Goal: Task Accomplishment & Management: Use online tool/utility

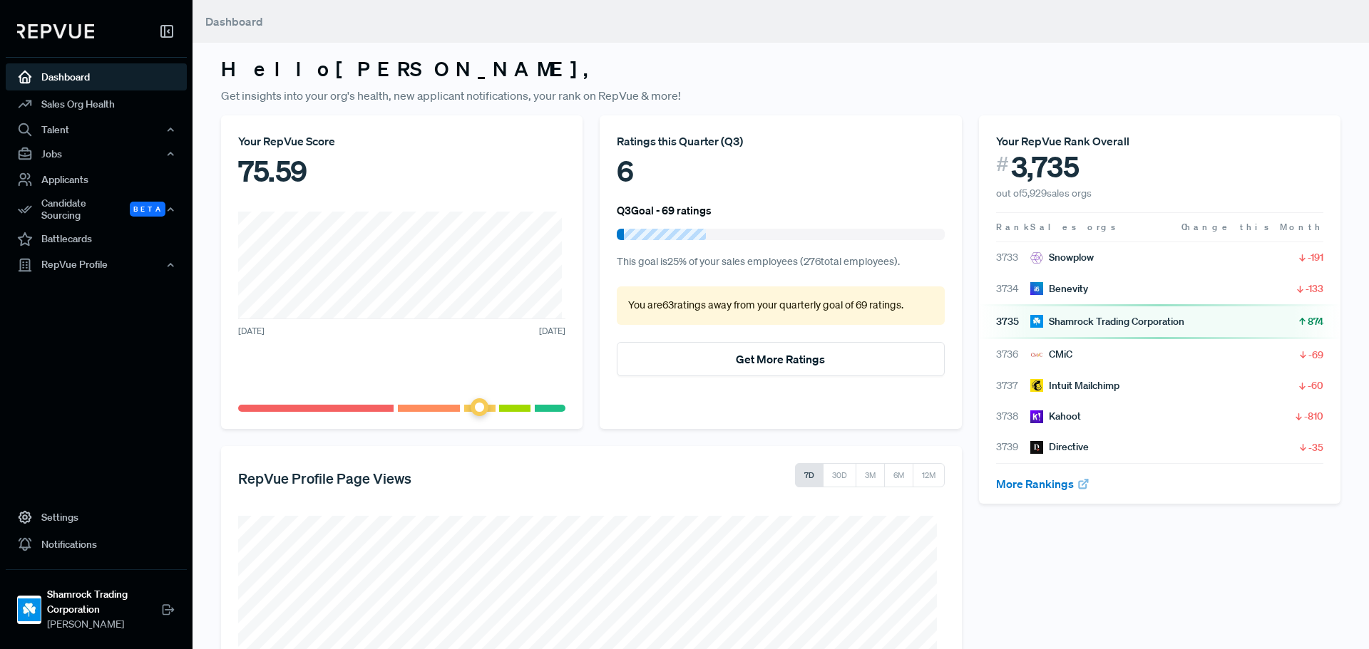
click at [82, 68] on link "Dashboard" at bounding box center [96, 76] width 181 height 27
click at [955, 200] on div "Ratings this Quarter ( Q3 ) 6 Q3 Goal - 69 ratings This goal is 25 % of your sa…" at bounding box center [780, 272] width 379 height 314
click at [580, 304] on div "Your RepVue Score 75.59 [DATE] [DATE]" at bounding box center [401, 272] width 379 height 314
click at [68, 138] on div "Talent" at bounding box center [96, 130] width 181 height 24
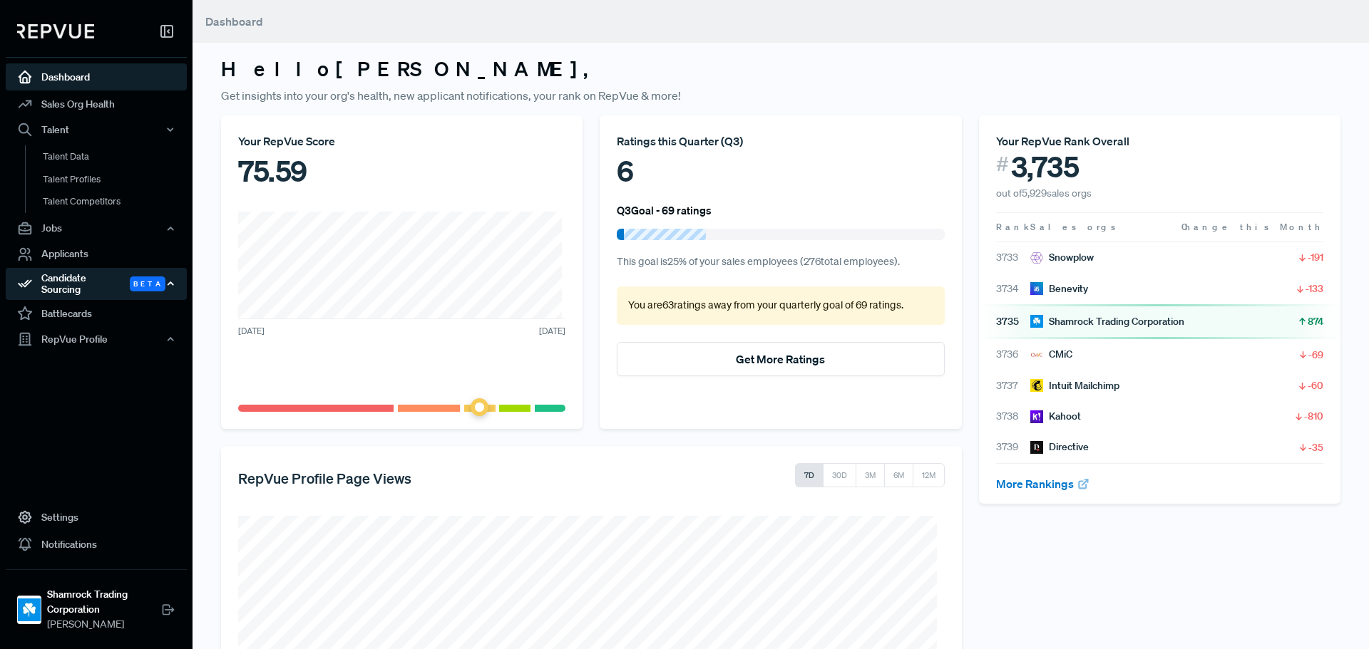
click at [104, 279] on div "Candidate Sourcing Beta" at bounding box center [96, 284] width 181 height 33
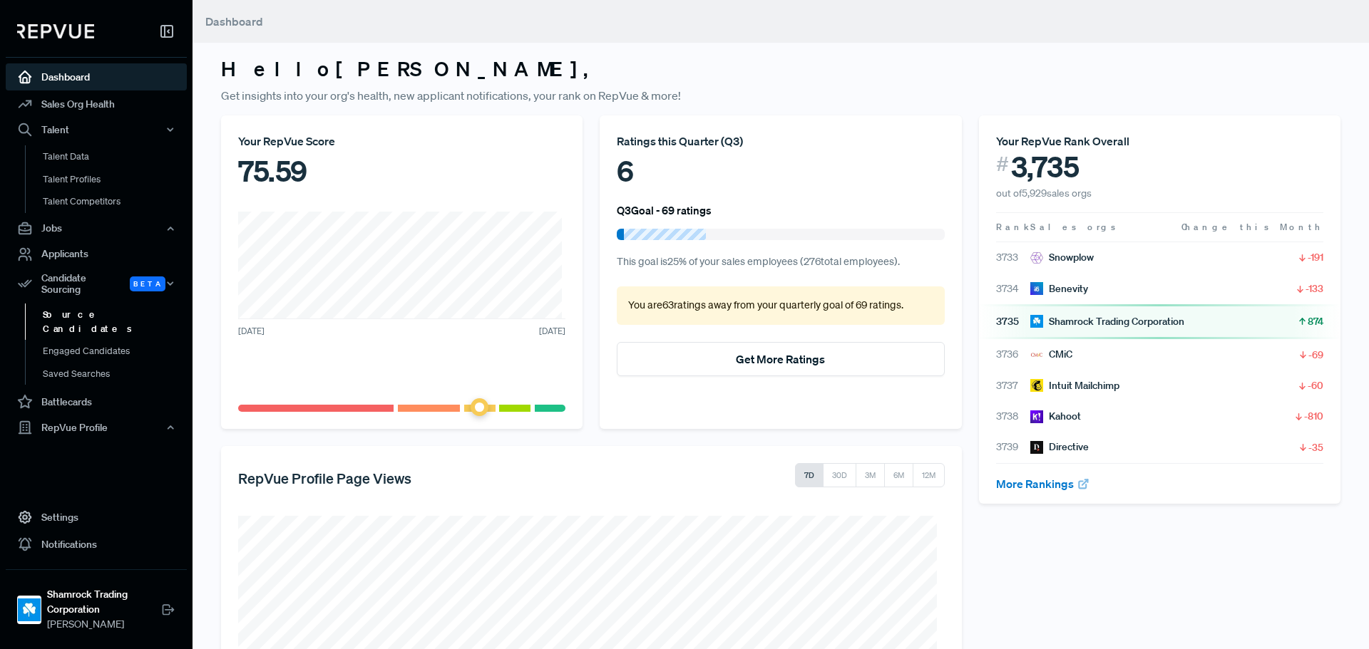
click at [94, 312] on link "Source Candidates" at bounding box center [115, 322] width 181 height 36
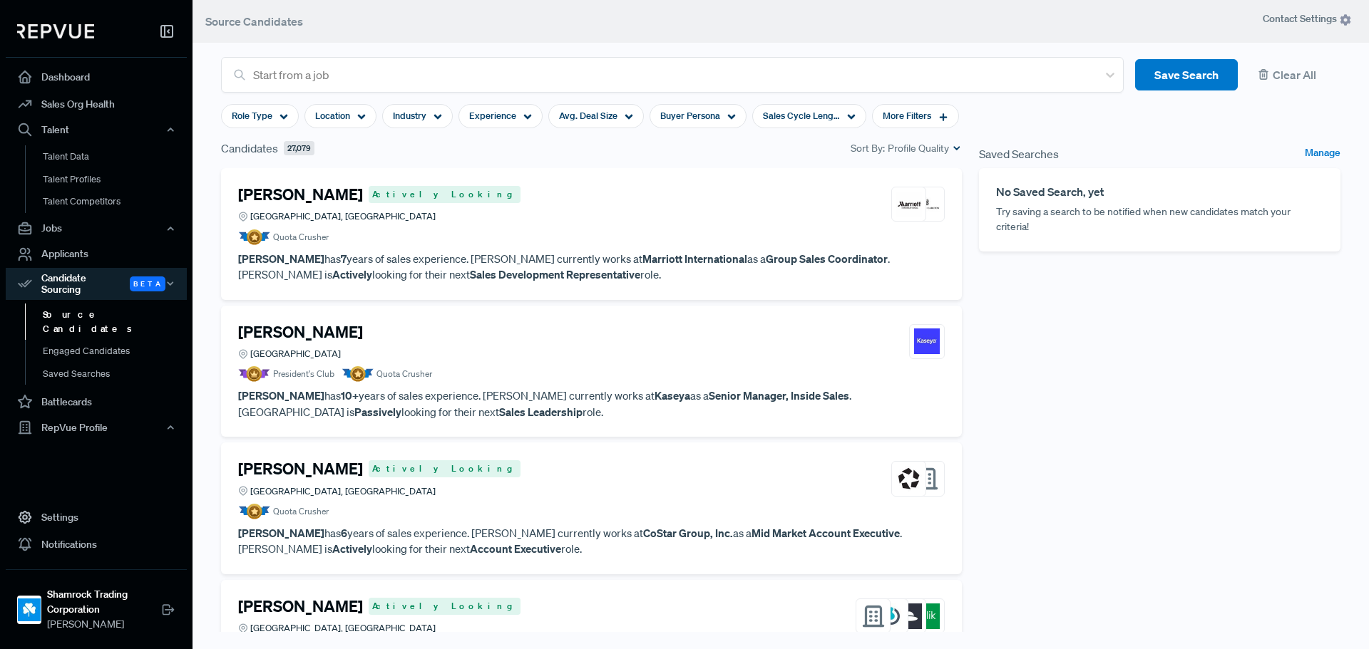
click at [1089, 541] on div "Saved Searches Manage No Saved Search, yet Try saving a search to be notified w…" at bounding box center [1159, 400] width 379 height 520
click at [341, 115] on span "Location" at bounding box center [332, 116] width 35 height 14
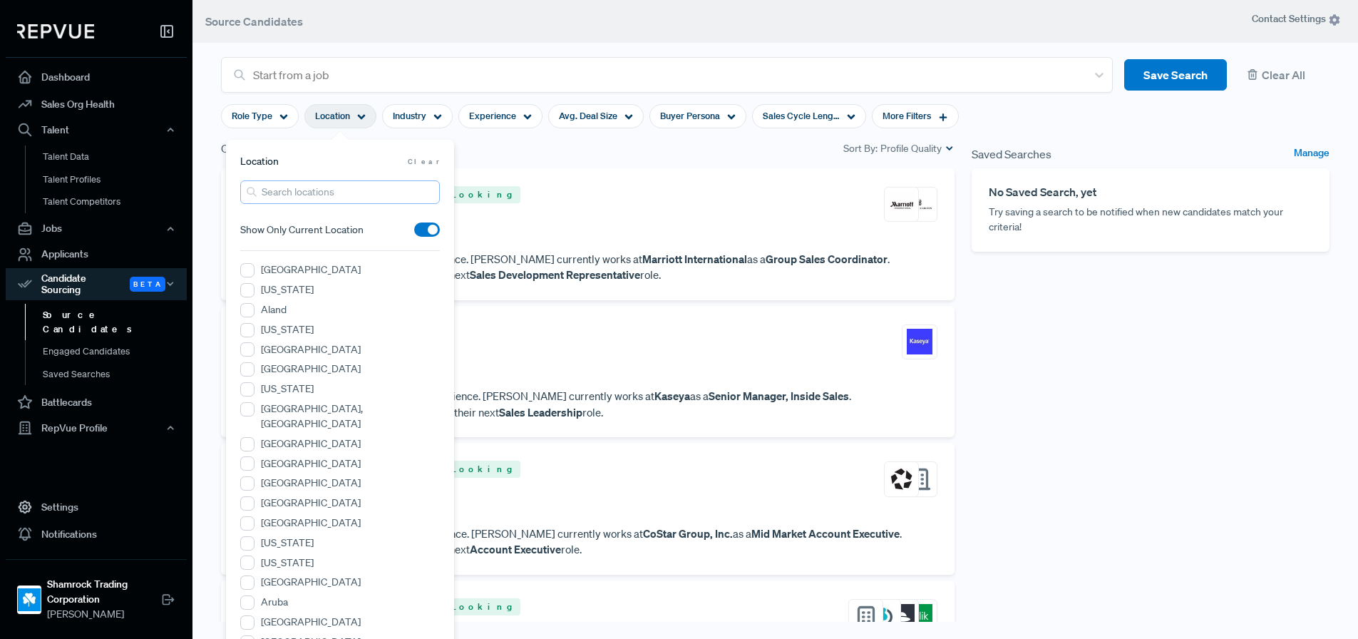
click at [309, 200] on input "search" at bounding box center [340, 192] width 200 height 24
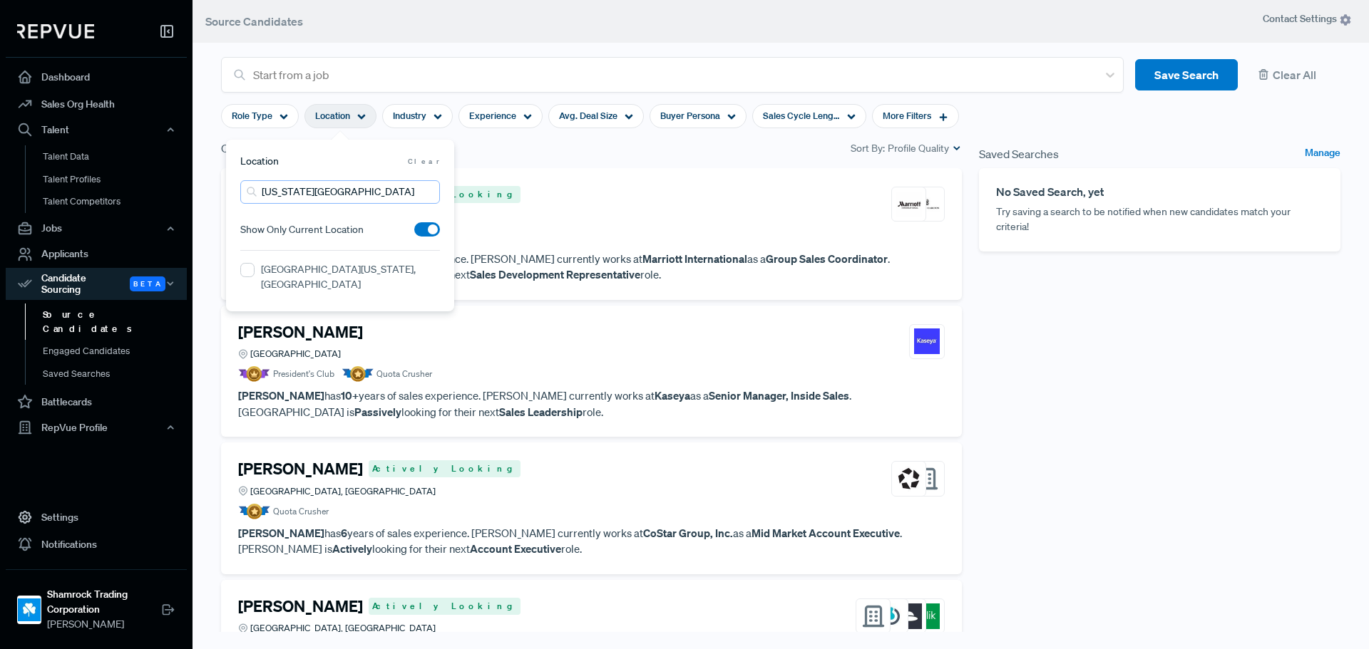
type input "[US_STATE][GEOGRAPHIC_DATA]"
click at [240, 269] on div "Location [GEOGRAPHIC_DATA][US_STATE] Show Only Current Location [GEOGRAPHIC_DAT…" at bounding box center [340, 226] width 228 height 172
click at [250, 271] on MO "[GEOGRAPHIC_DATA][US_STATE], [GEOGRAPHIC_DATA]" at bounding box center [247, 270] width 14 height 14
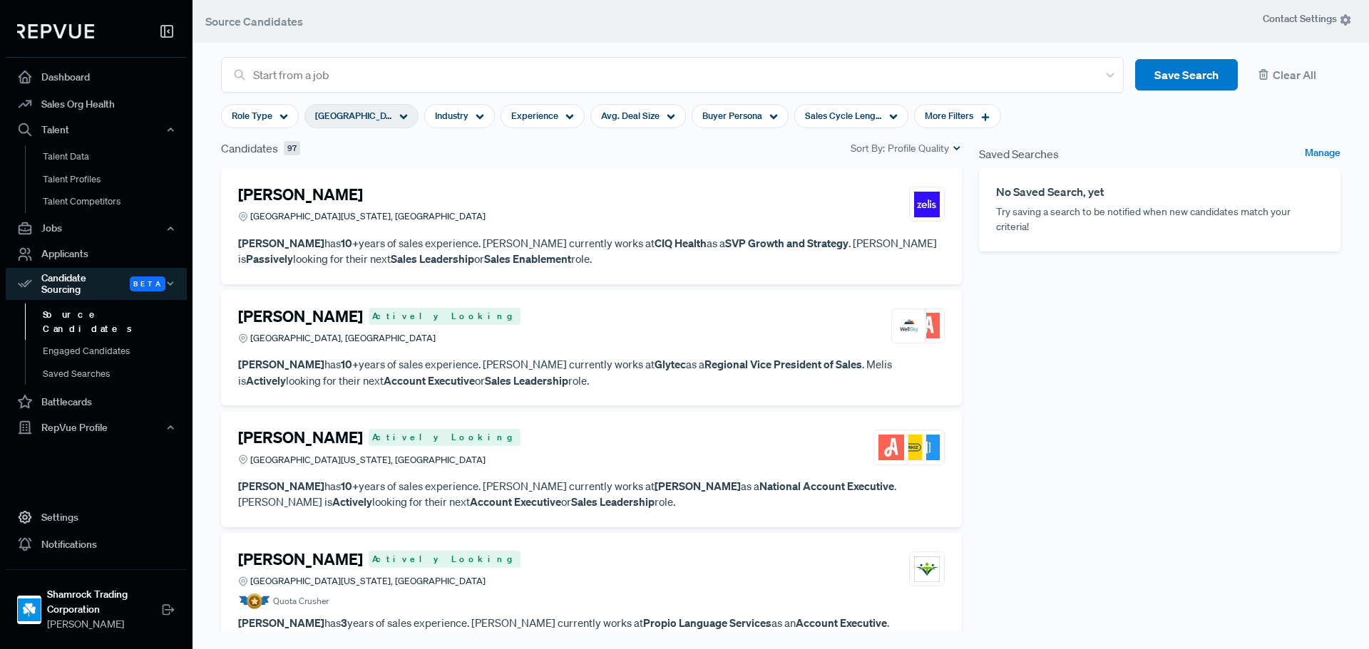
click at [995, 401] on div "Saved Searches Manage No Saved Search, yet Try saving a search to be notified w…" at bounding box center [1159, 400] width 379 height 520
click at [1012, 451] on div "Saved Searches Manage No Saved Search, yet Try saving a search to be notified w…" at bounding box center [1159, 400] width 379 height 520
click at [555, 110] on span "Experience" at bounding box center [534, 116] width 47 height 14
click at [1196, 341] on div "Saved Searches Manage No Saved Search, yet Try saving a search to be notified w…" at bounding box center [1159, 400] width 379 height 520
click at [247, 121] on span "Role Type" at bounding box center [252, 116] width 41 height 14
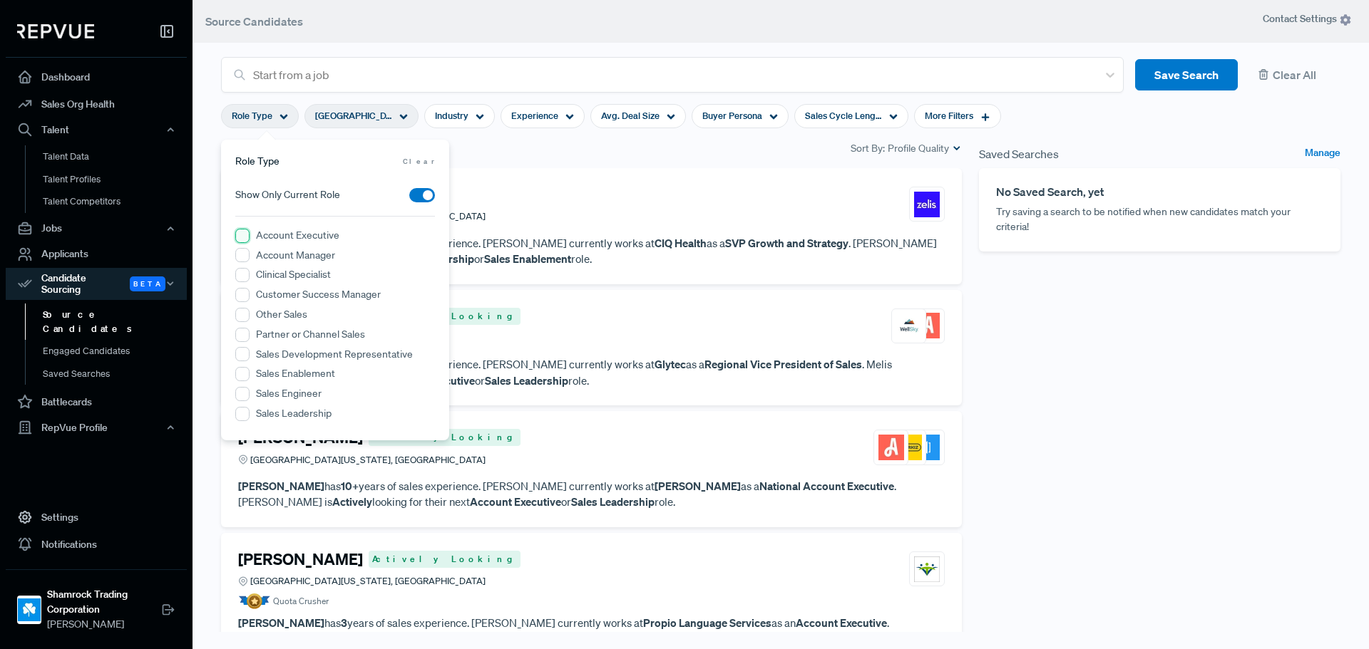
click at [239, 240] on Executive "Account Executive" at bounding box center [242, 236] width 14 height 14
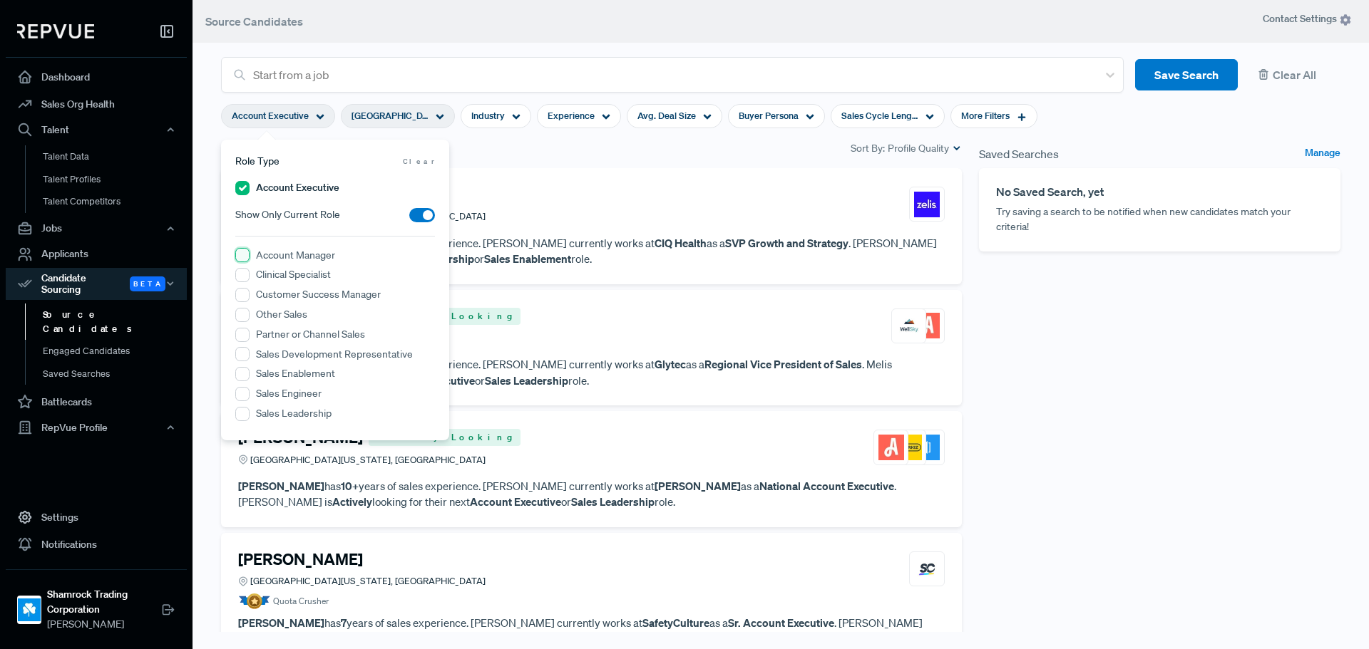
click at [246, 257] on Manager "Account Manager" at bounding box center [242, 255] width 14 height 14
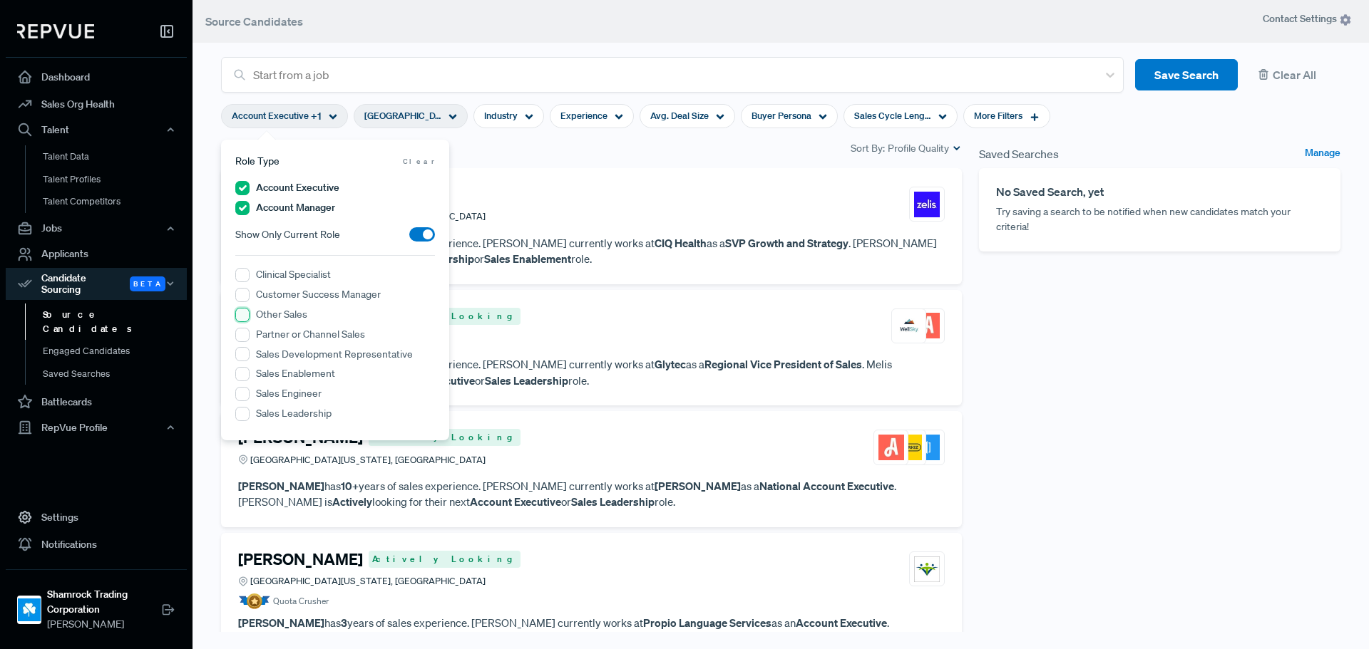
click at [242, 317] on Sales "Other Sales" at bounding box center [242, 315] width 14 height 14
click at [242, 334] on Sales "Partner or Channel Sales" at bounding box center [242, 335] width 14 height 14
click at [242, 355] on Representative "Sales Development Representative" at bounding box center [242, 354] width 14 height 14
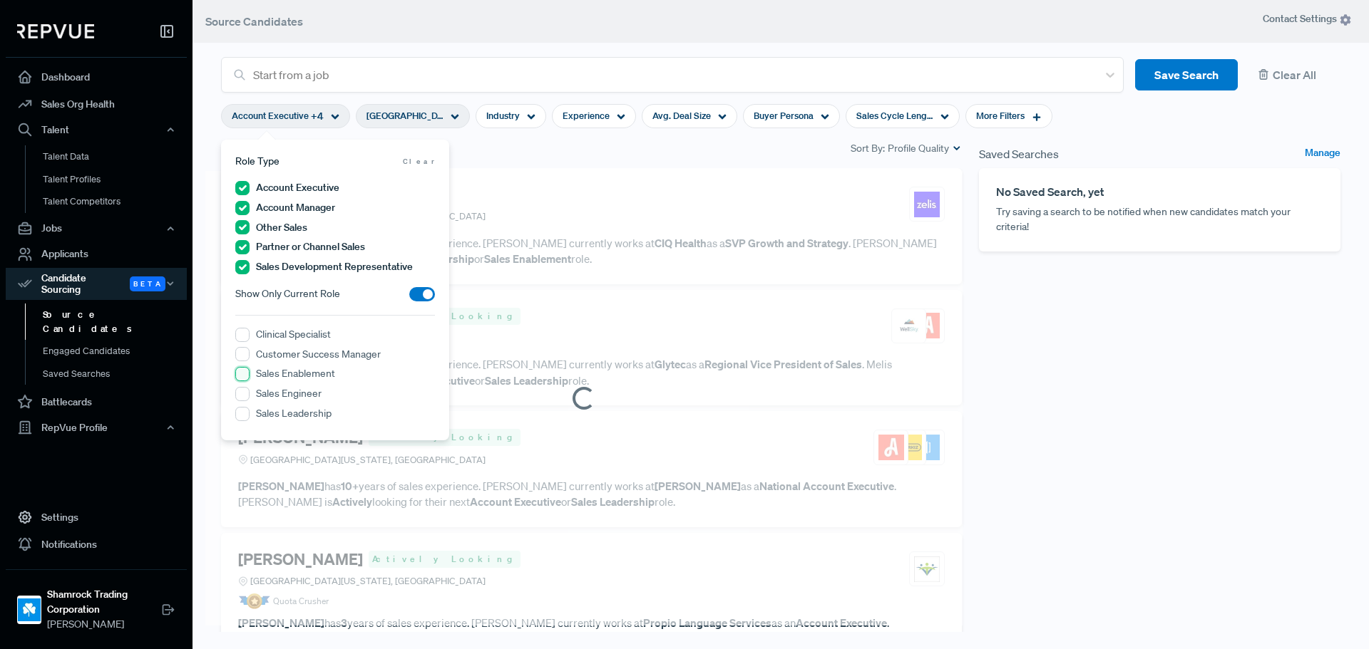
click at [244, 374] on Enablement "Sales Enablement" at bounding box center [242, 374] width 14 height 14
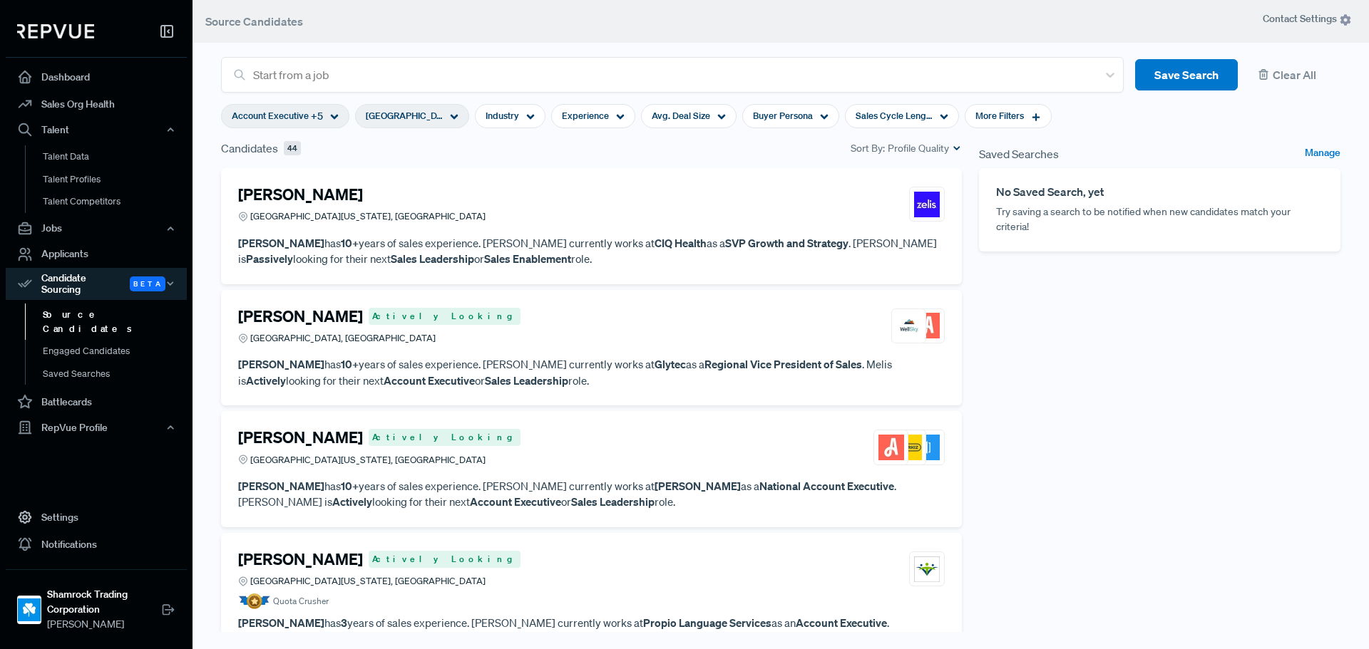
click at [1041, 475] on div "Saved Searches Manage No Saved Search, yet Try saving a search to be notified w…" at bounding box center [1159, 400] width 379 height 520
click at [488, 224] on article "[PERSON_NAME] [GEOGRAPHIC_DATA][US_STATE], [GEOGRAPHIC_DATA]" at bounding box center [591, 207] width 707 height 44
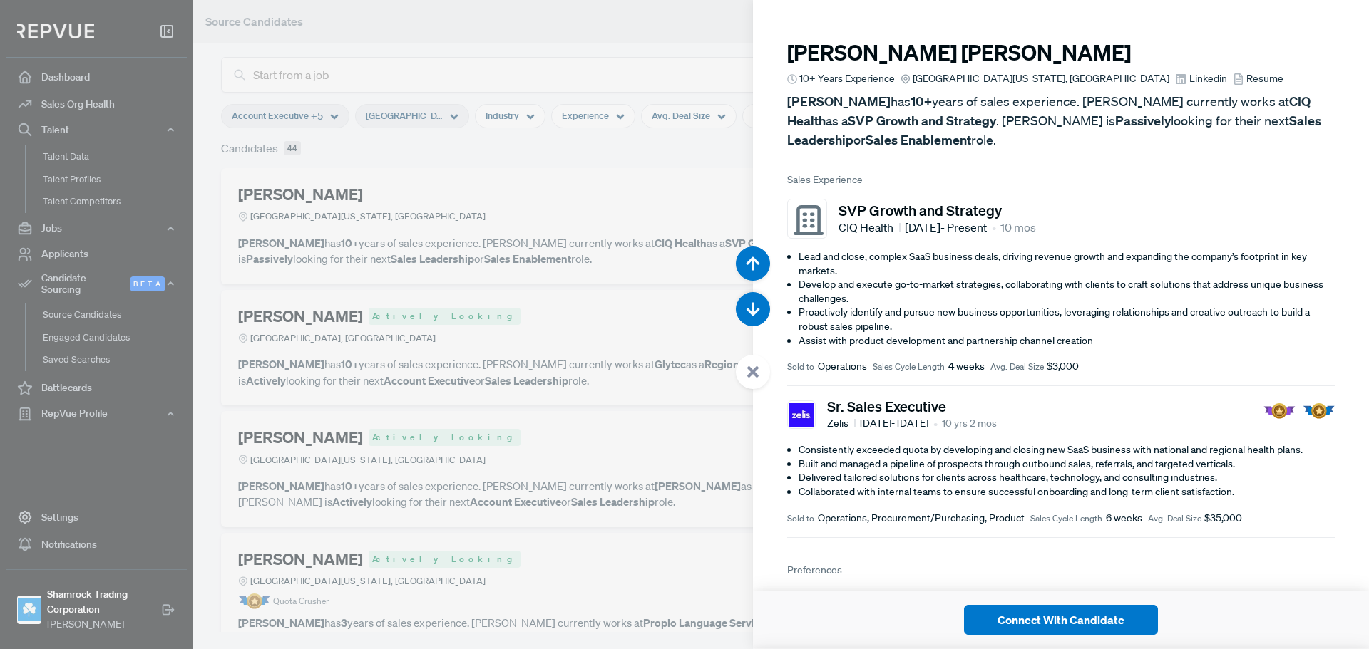
click at [1189, 77] on span "Linkedin" at bounding box center [1208, 78] width 38 height 15
click at [593, 427] on div at bounding box center [684, 324] width 1369 height 649
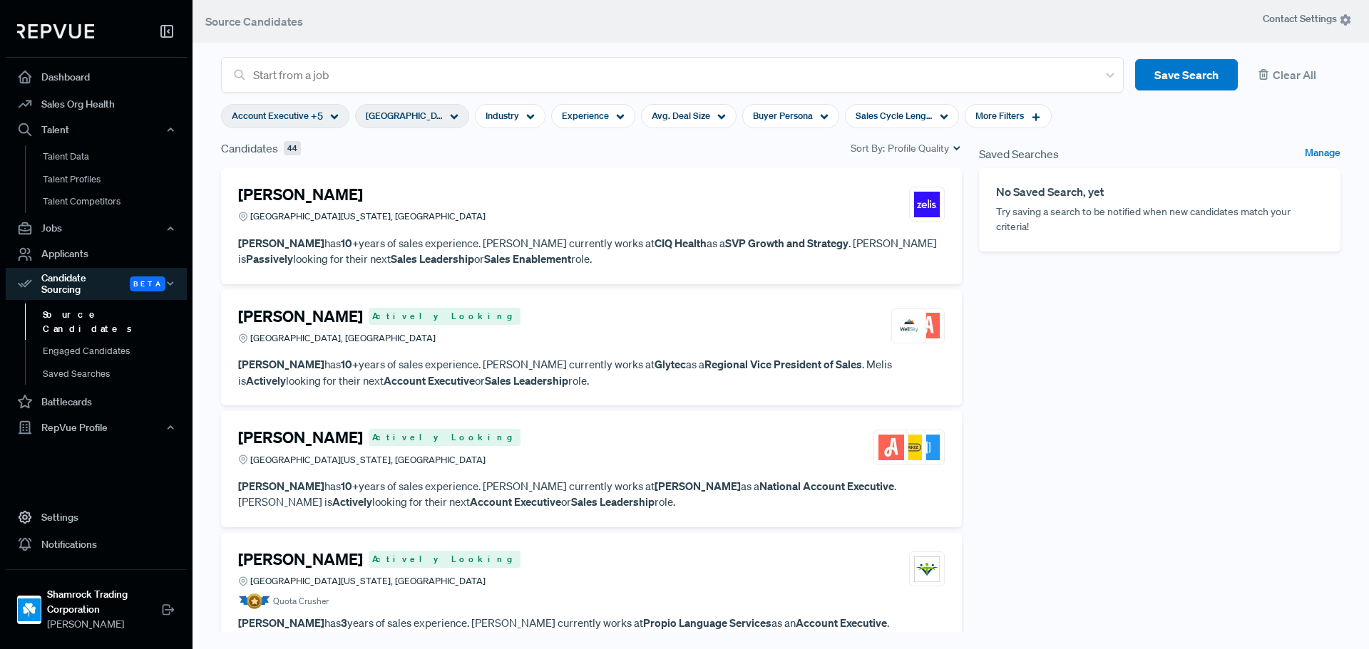
click at [1017, 430] on div "Saved Searches Manage No Saved Search, yet Try saving a search to be notified w…" at bounding box center [1159, 400] width 379 height 520
click at [664, 356] on p "[PERSON_NAME] has 10+ years of sales experience. [PERSON_NAME] currently works …" at bounding box center [591, 372] width 707 height 32
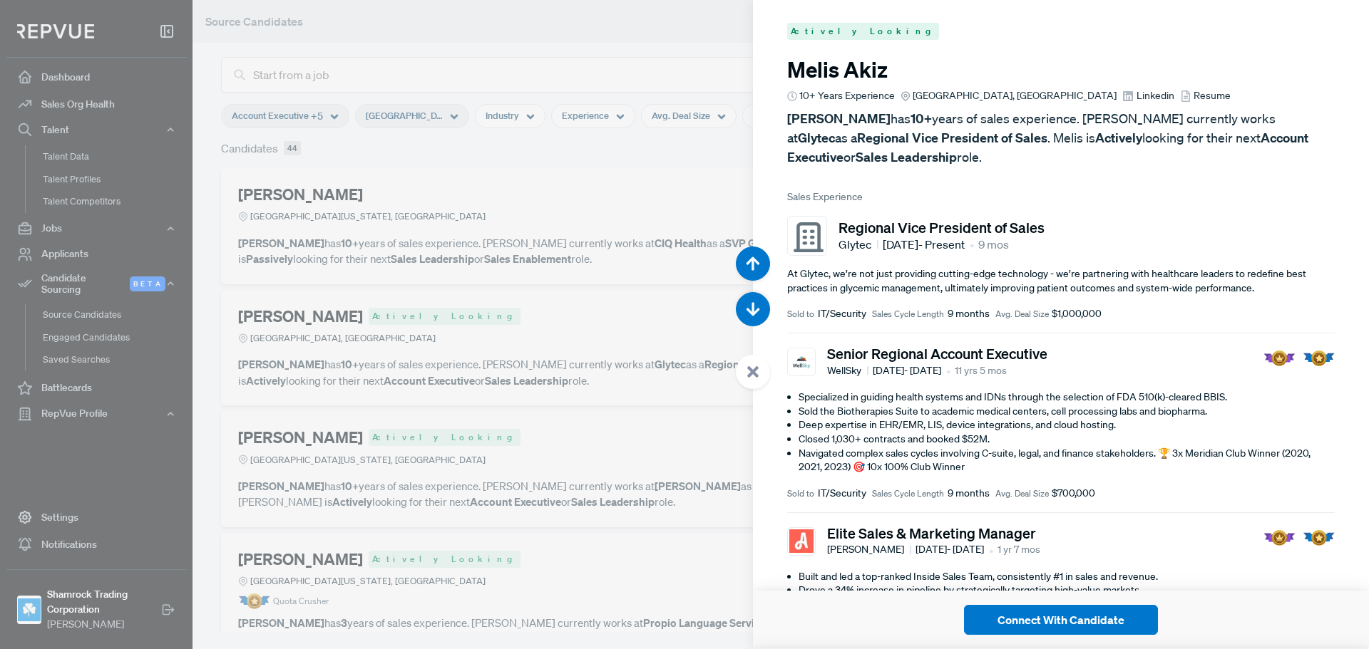
click at [1136, 97] on span "Linkedin" at bounding box center [1155, 95] width 38 height 15
click at [339, 334] on div at bounding box center [684, 324] width 1369 height 649
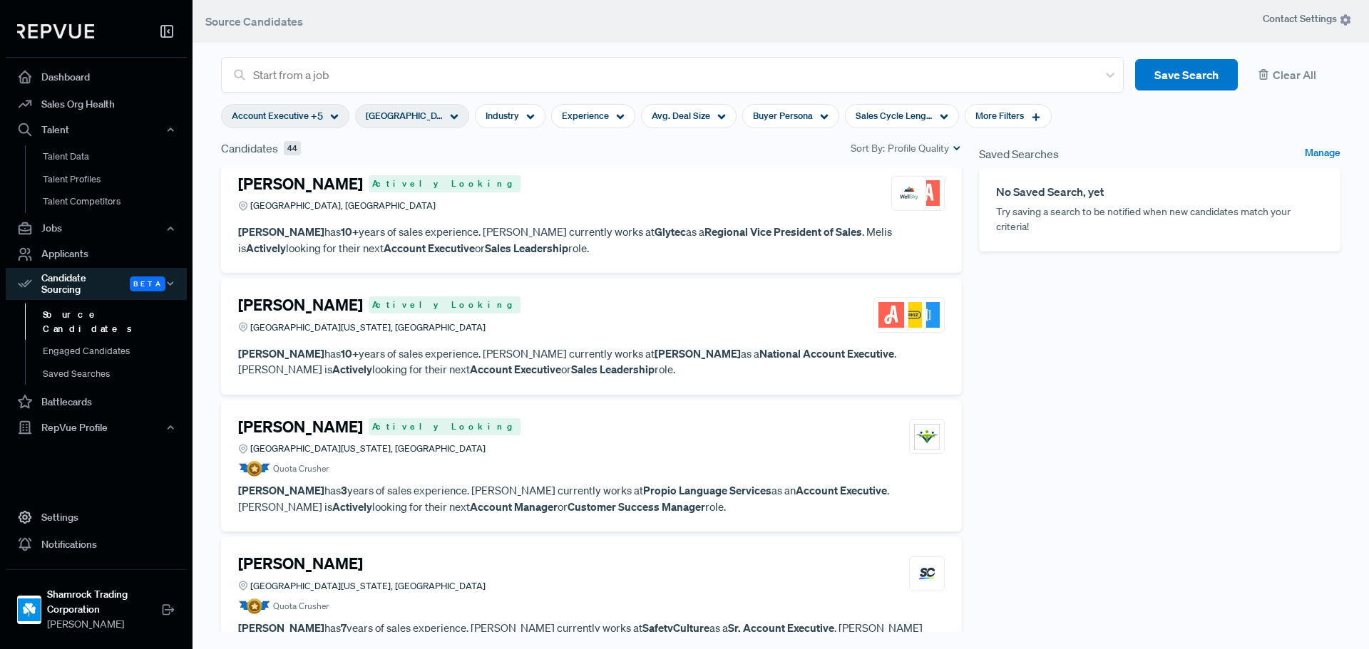
scroll to position [143, 0]
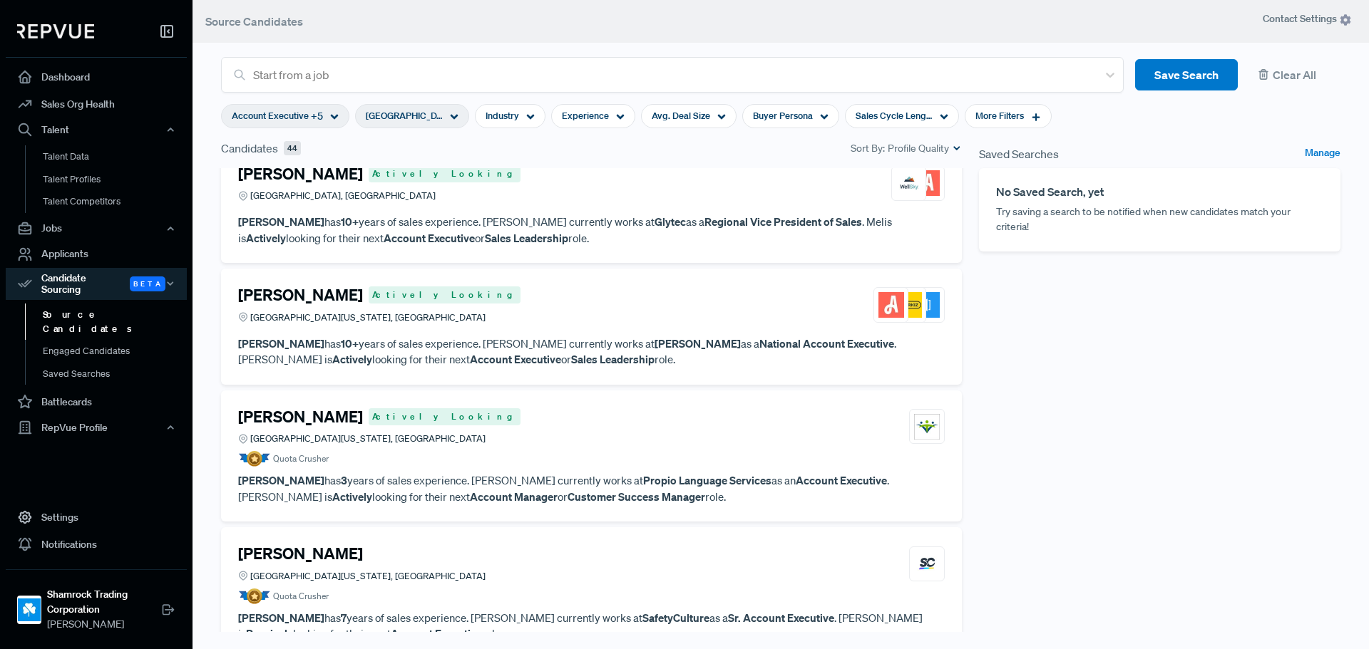
click at [644, 332] on article "[PERSON_NAME] Actively Looking [GEOGRAPHIC_DATA][US_STATE], [GEOGRAPHIC_DATA] […" at bounding box center [591, 327] width 707 height 82
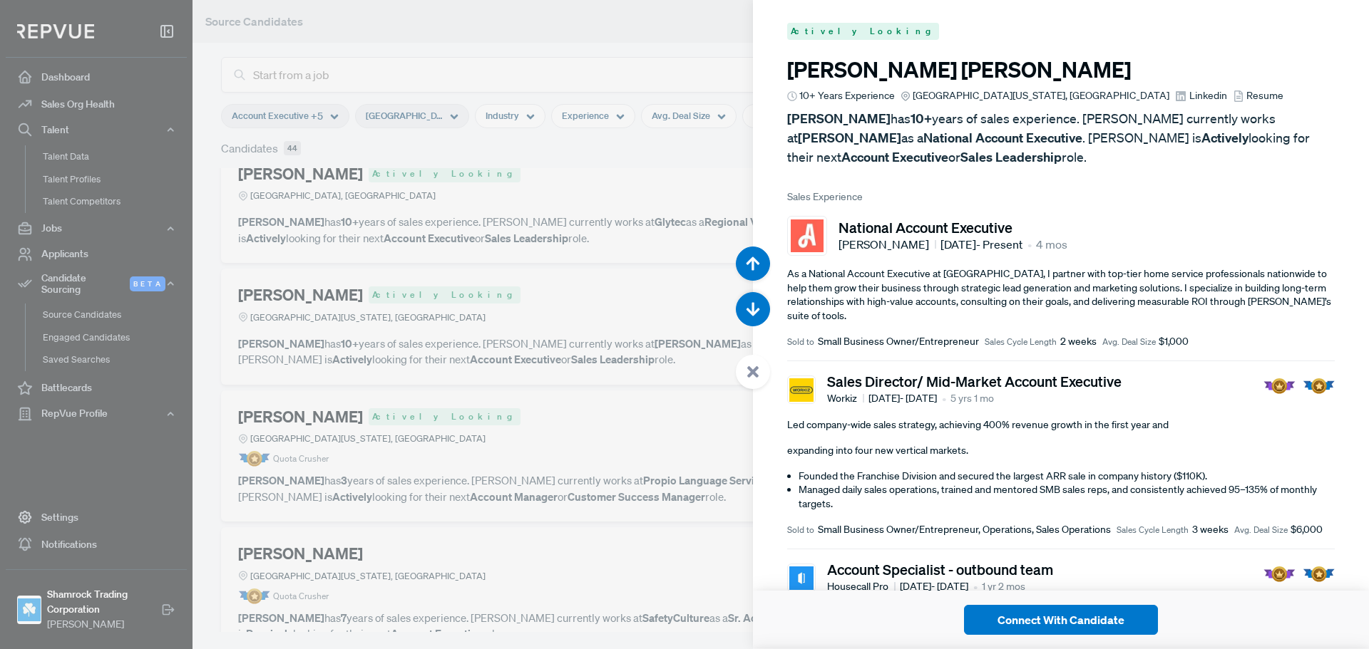
scroll to position [143, 0]
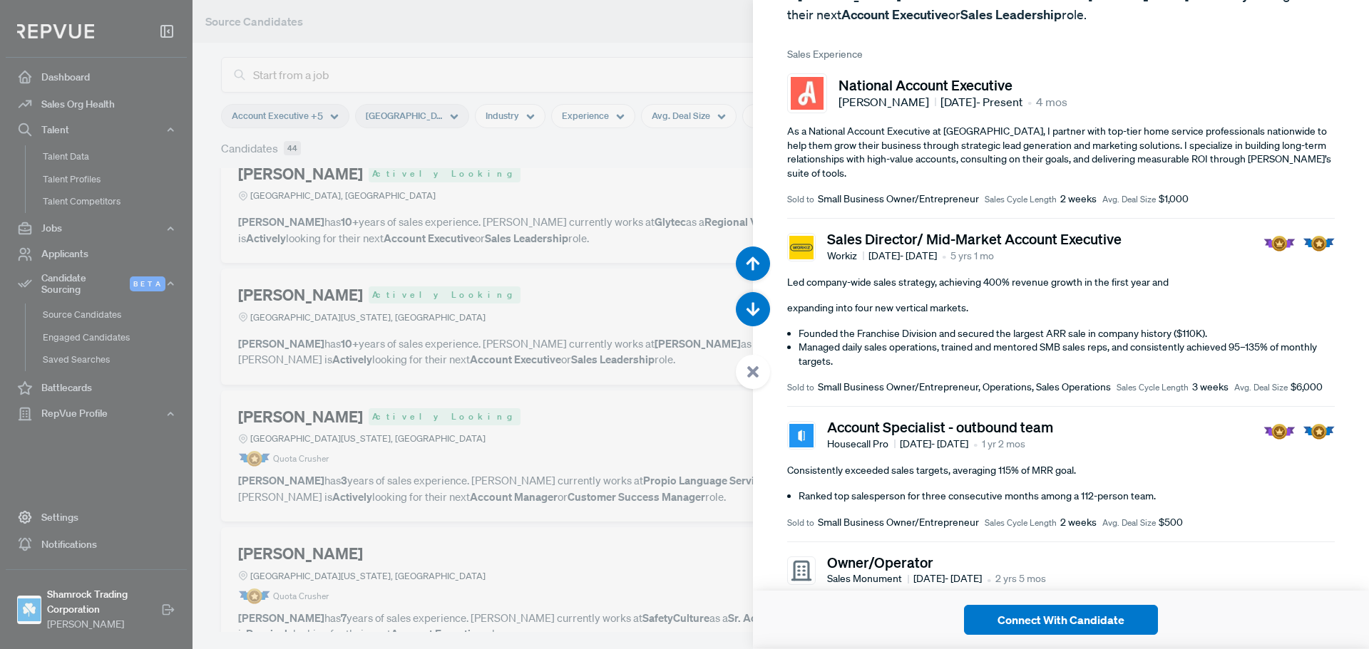
click at [1030, 441] on article "Account Specialist - outbound team Housecall Pro [DATE] - [DATE] • 1 yr 2 mos C…" at bounding box center [1061, 474] width 548 height 135
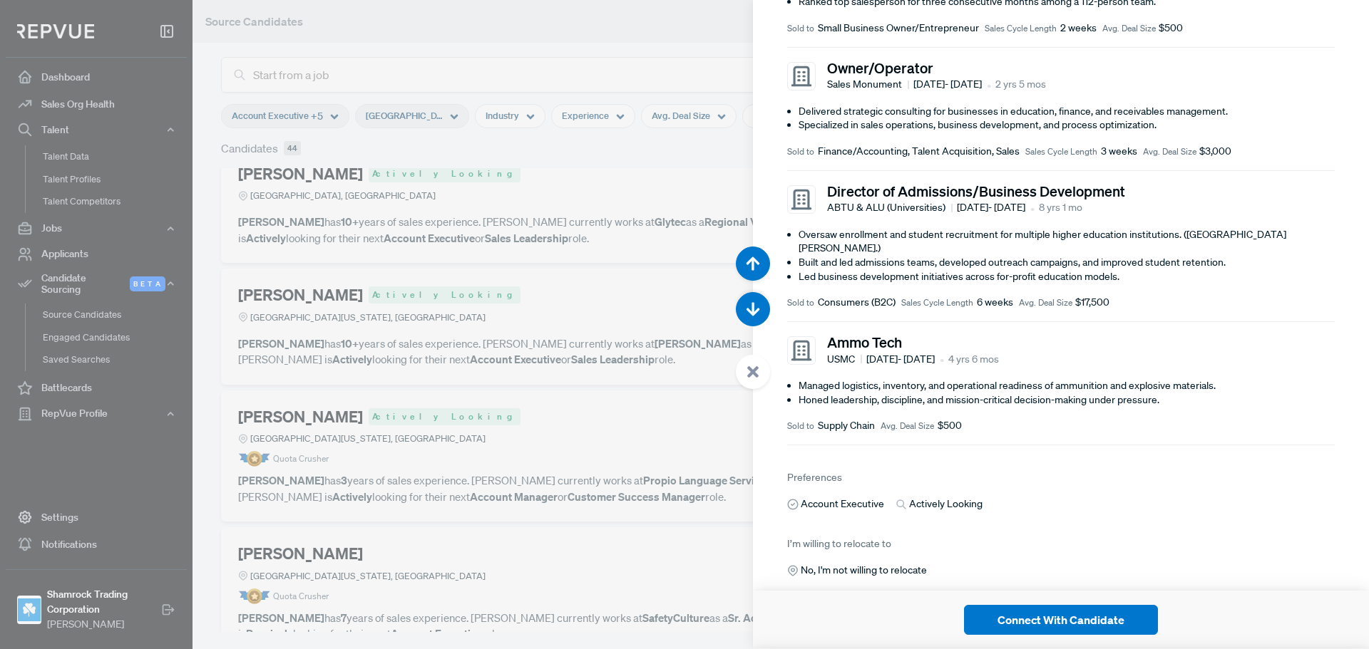
scroll to position [642, 0]
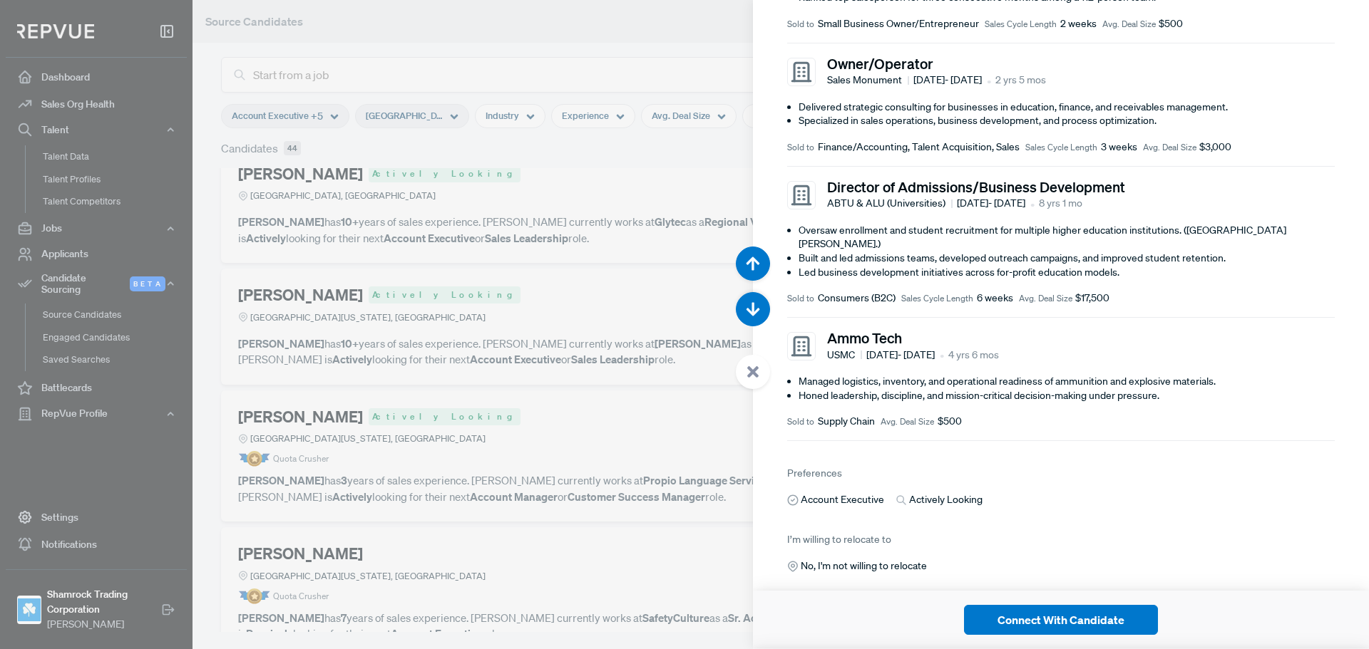
click at [1037, 475] on article "Preferences Account Executive Actively Looking" at bounding box center [1061, 485] width 548 height 43
click at [654, 440] on div at bounding box center [684, 324] width 1369 height 649
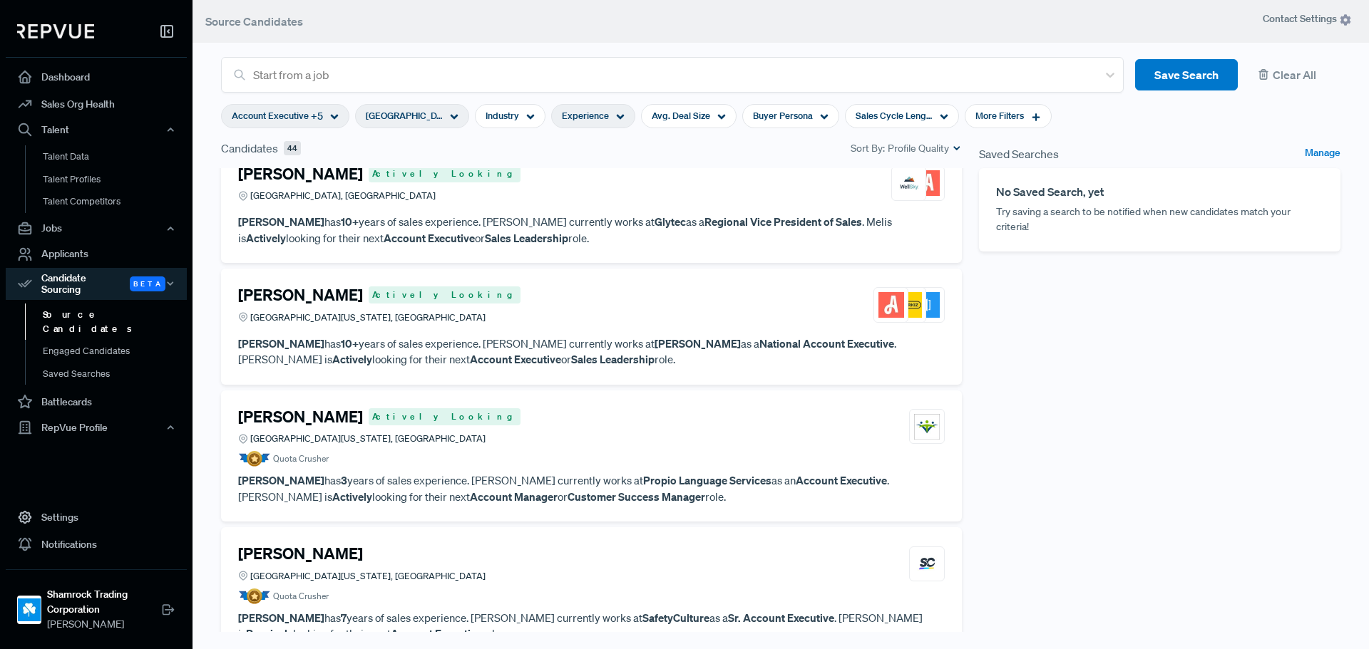
click at [579, 120] on span "Experience" at bounding box center [585, 116] width 47 height 14
click at [654, 184] on div at bounding box center [654, 188] width 10 height 10
type input "9 Years"
drag, startPoint x: 654, startPoint y: 187, endPoint x: 631, endPoint y: 190, distance: 23.1
click at [631, 190] on div at bounding box center [630, 188] width 10 height 10
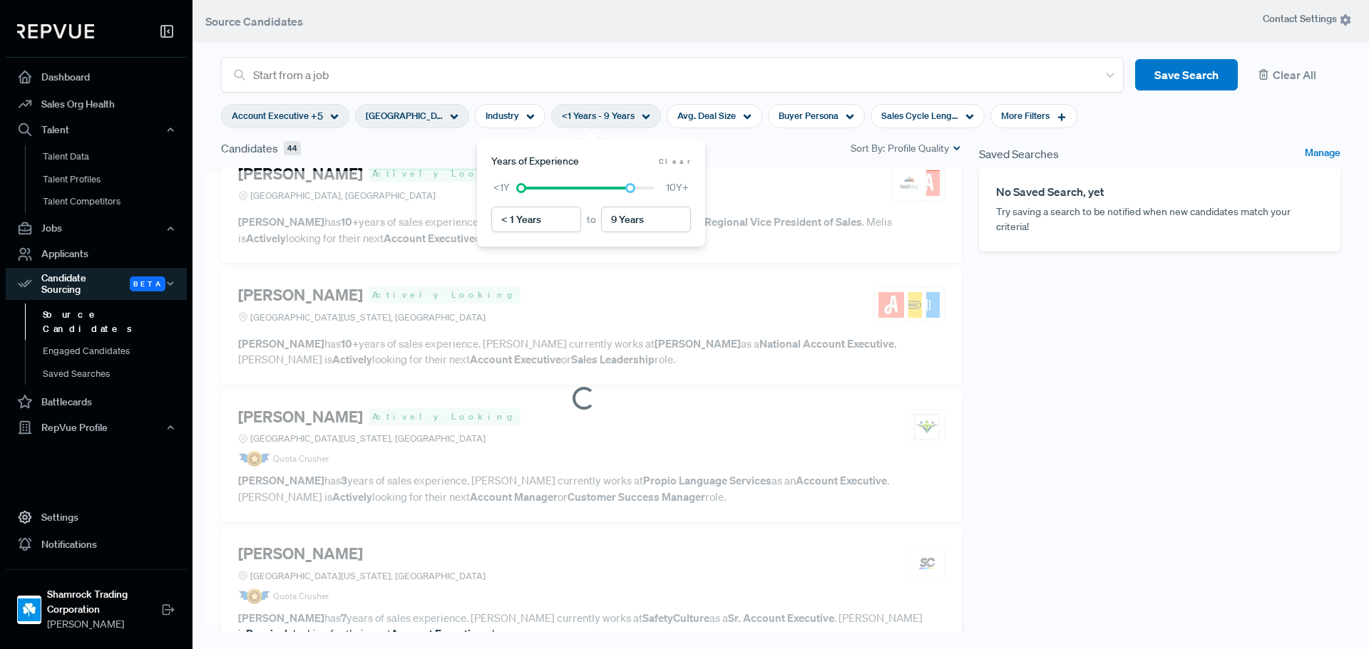
scroll to position [158, 0]
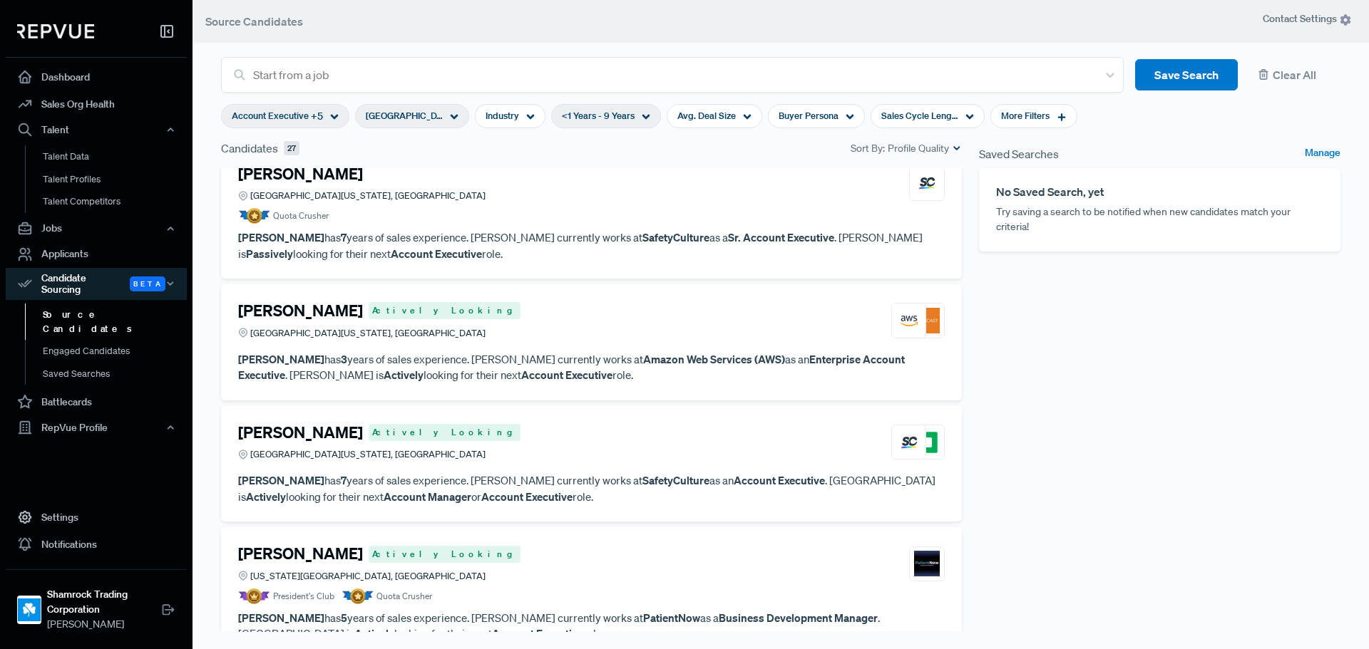
click at [1024, 315] on div "Saved Searches Manage No Saved Search, yet Try saving a search to be notified w…" at bounding box center [1159, 400] width 379 height 520
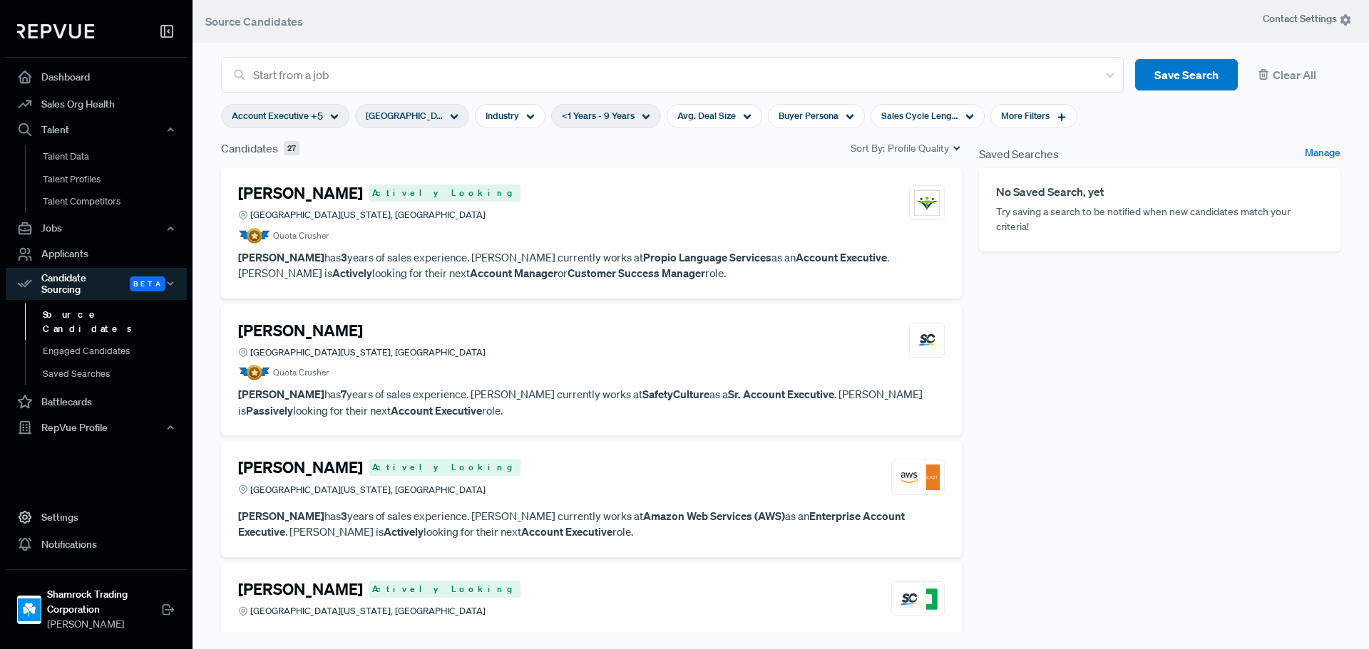
scroll to position [0, 0]
click at [649, 234] on article "Quota Crusher" at bounding box center [591, 238] width 707 height 16
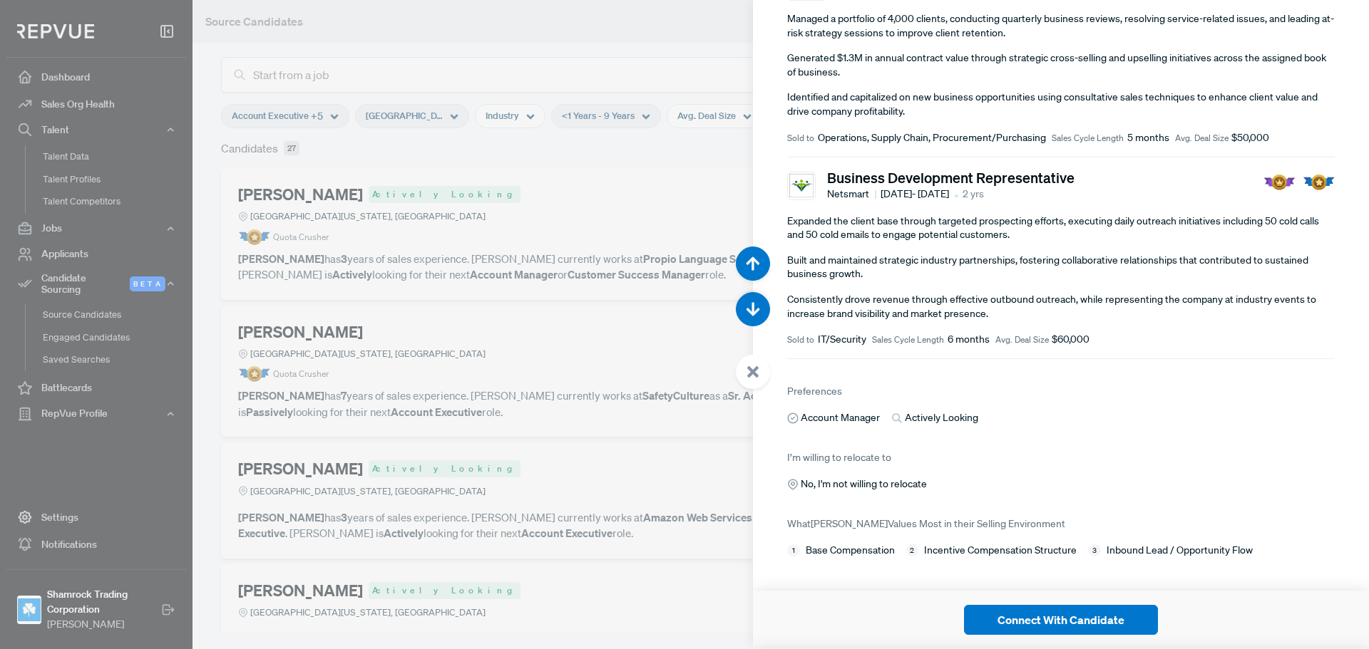
scroll to position [266, 0]
click at [1052, 411] on div "Account Manager Actively Looking" at bounding box center [1061, 418] width 548 height 15
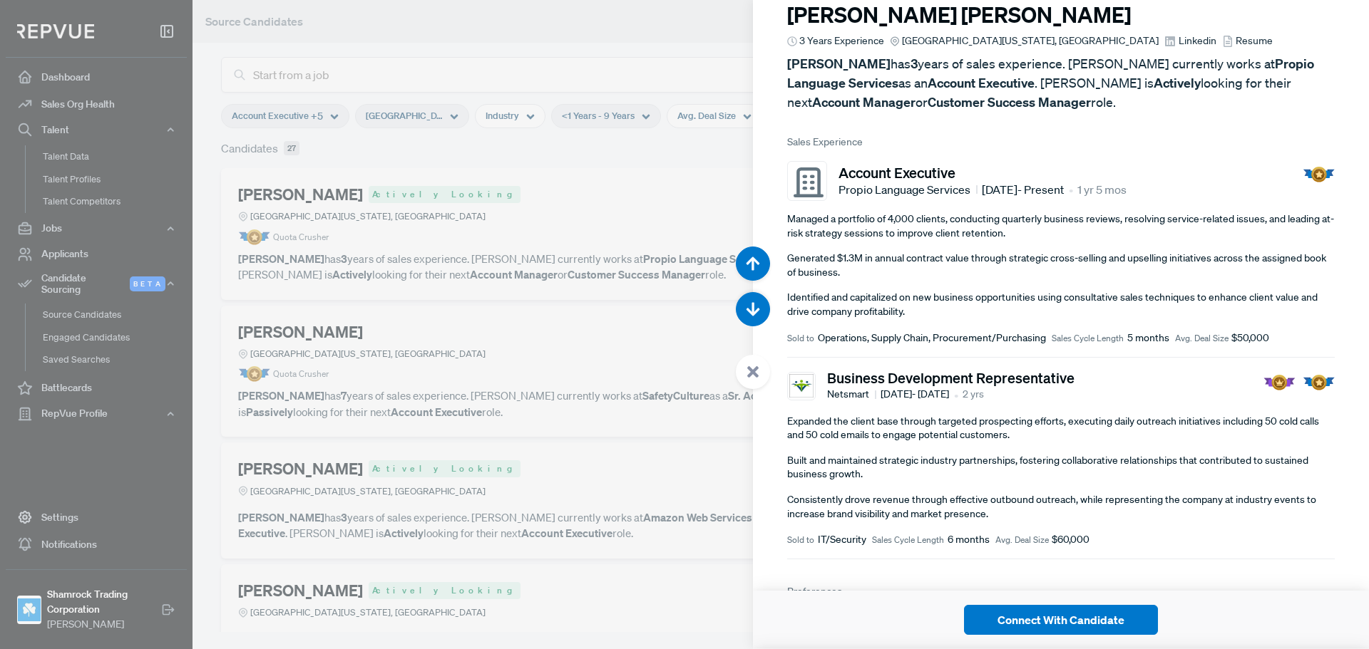
scroll to position [0, 0]
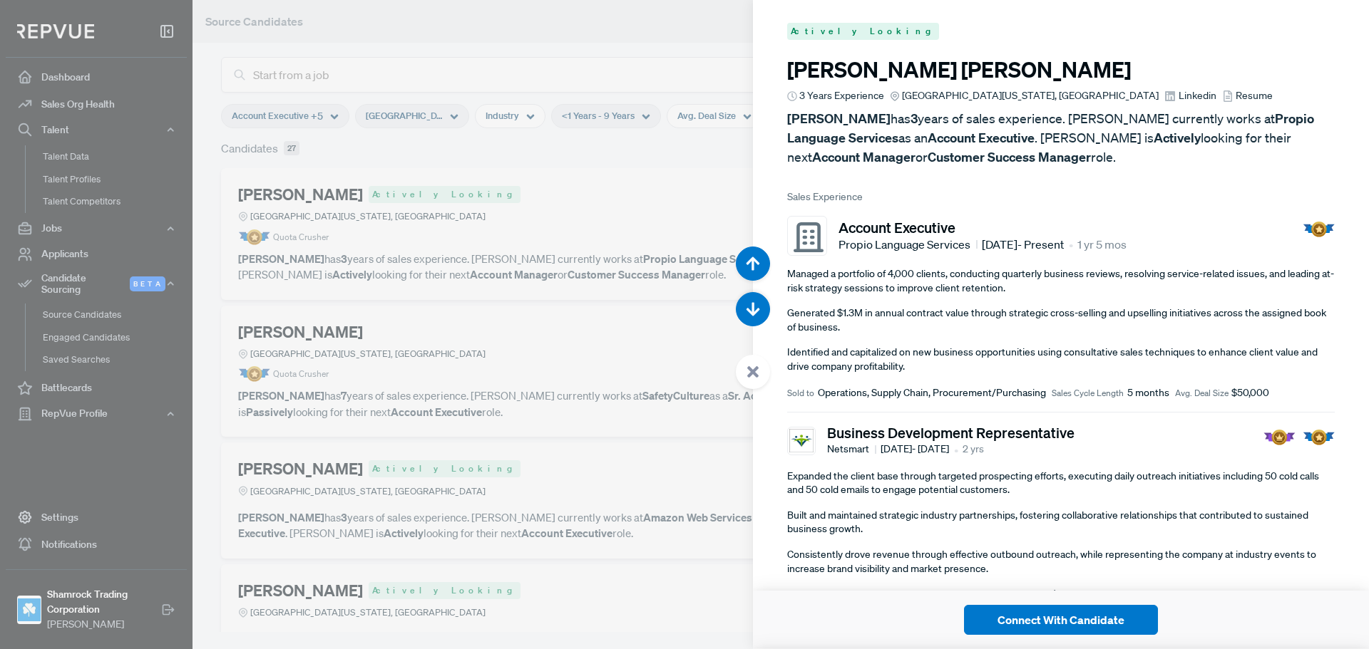
click at [1178, 90] on span "Linkedin" at bounding box center [1197, 95] width 38 height 15
click at [488, 222] on div at bounding box center [684, 324] width 1369 height 649
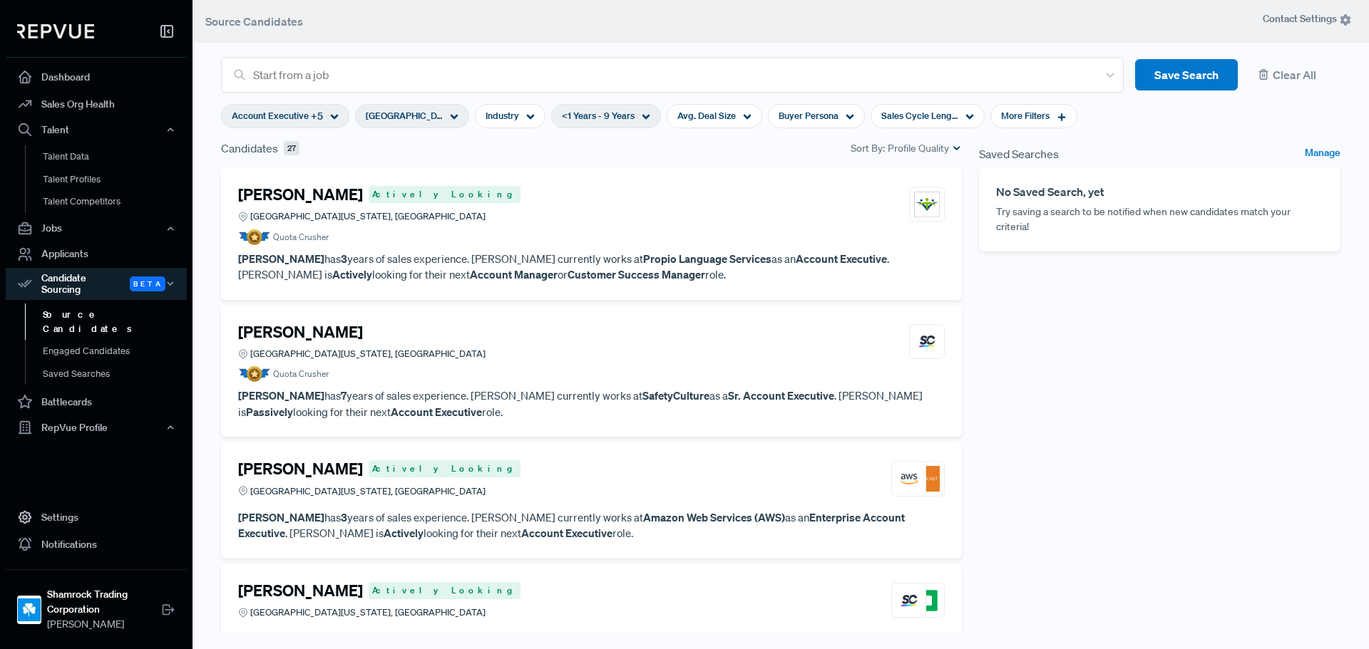
scroll to position [71, 0]
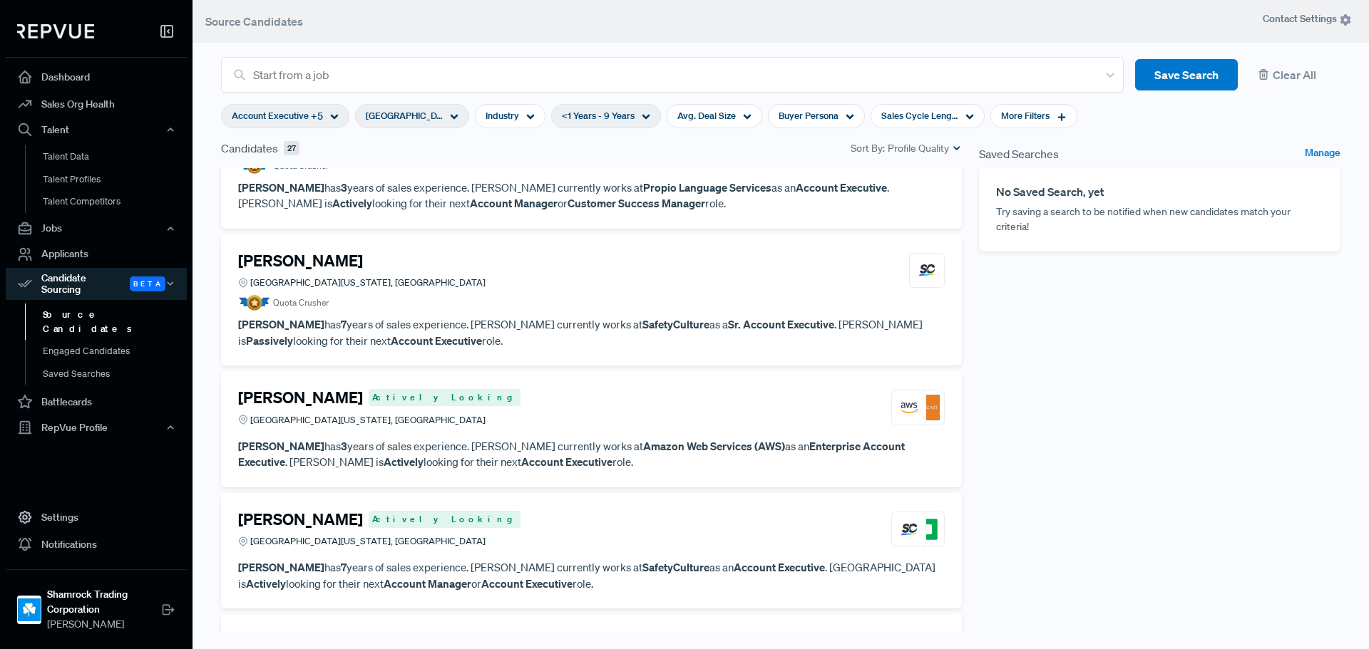
click at [630, 292] on article "[PERSON_NAME] [GEOGRAPHIC_DATA][US_STATE], [GEOGRAPHIC_DATA] Quota Crusher" at bounding box center [591, 282] width 707 height 60
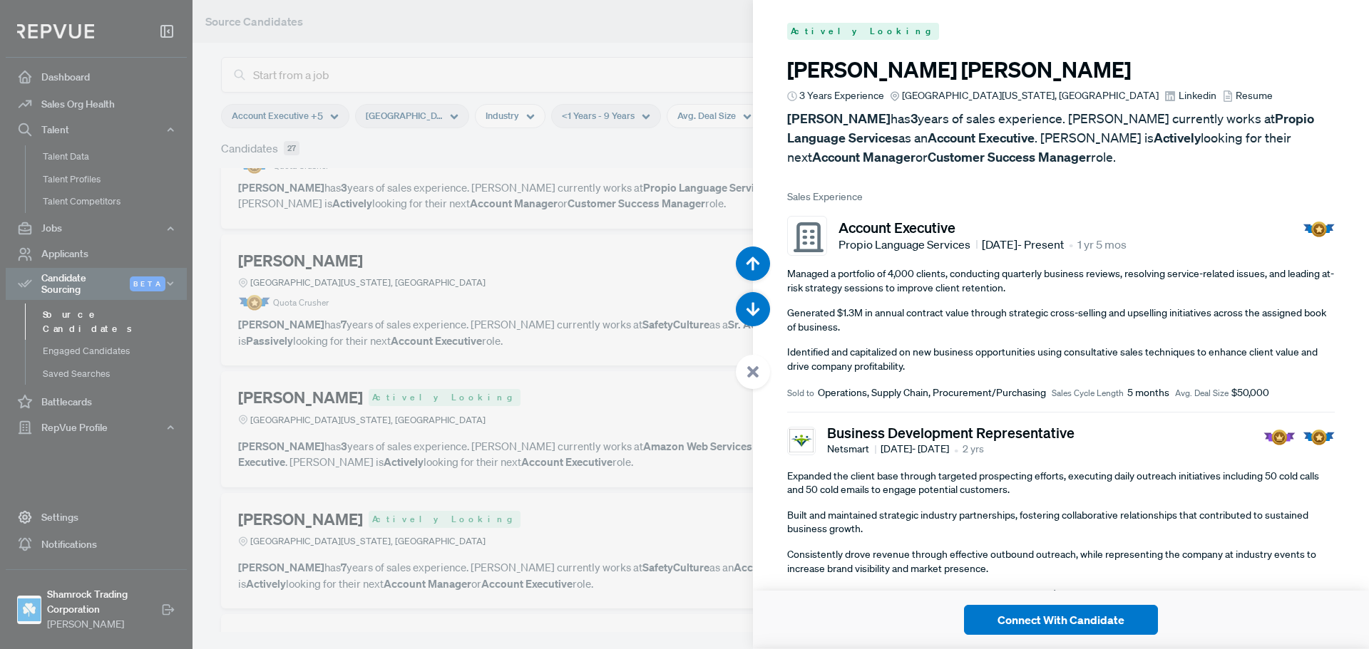
scroll to position [649, 0]
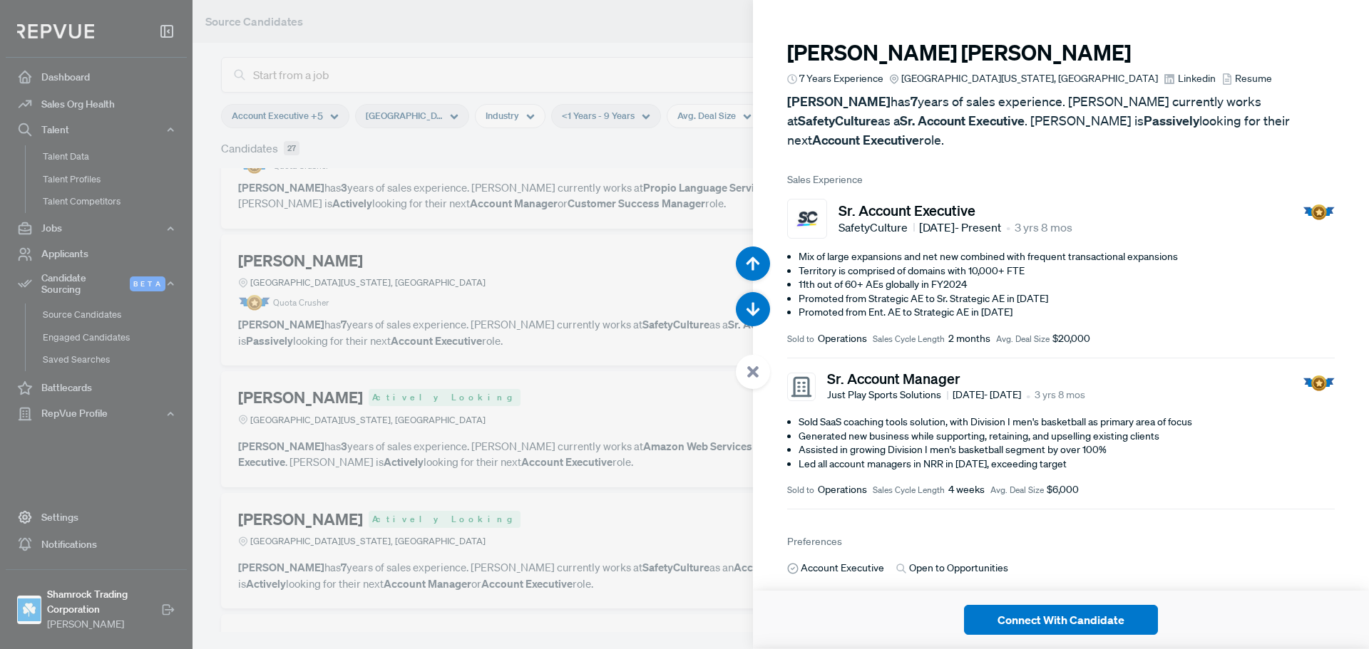
click at [1178, 73] on span "Linkedin" at bounding box center [1197, 78] width 38 height 15
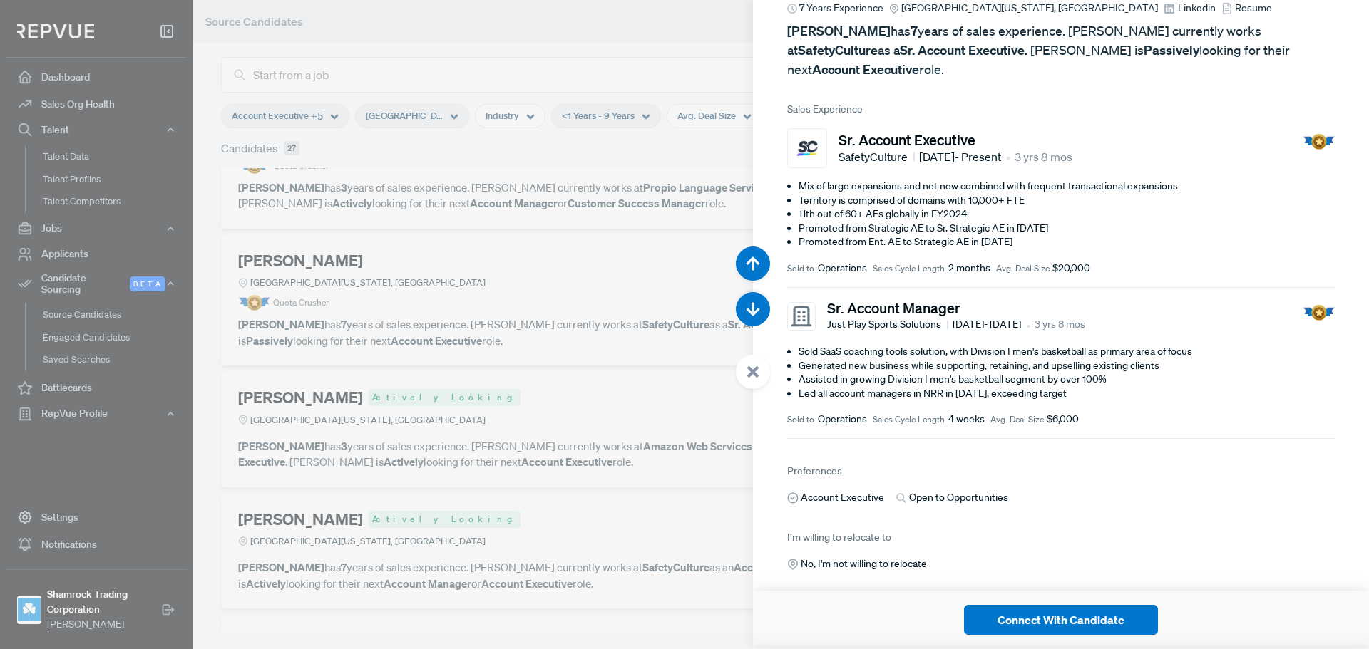
scroll to position [142, 0]
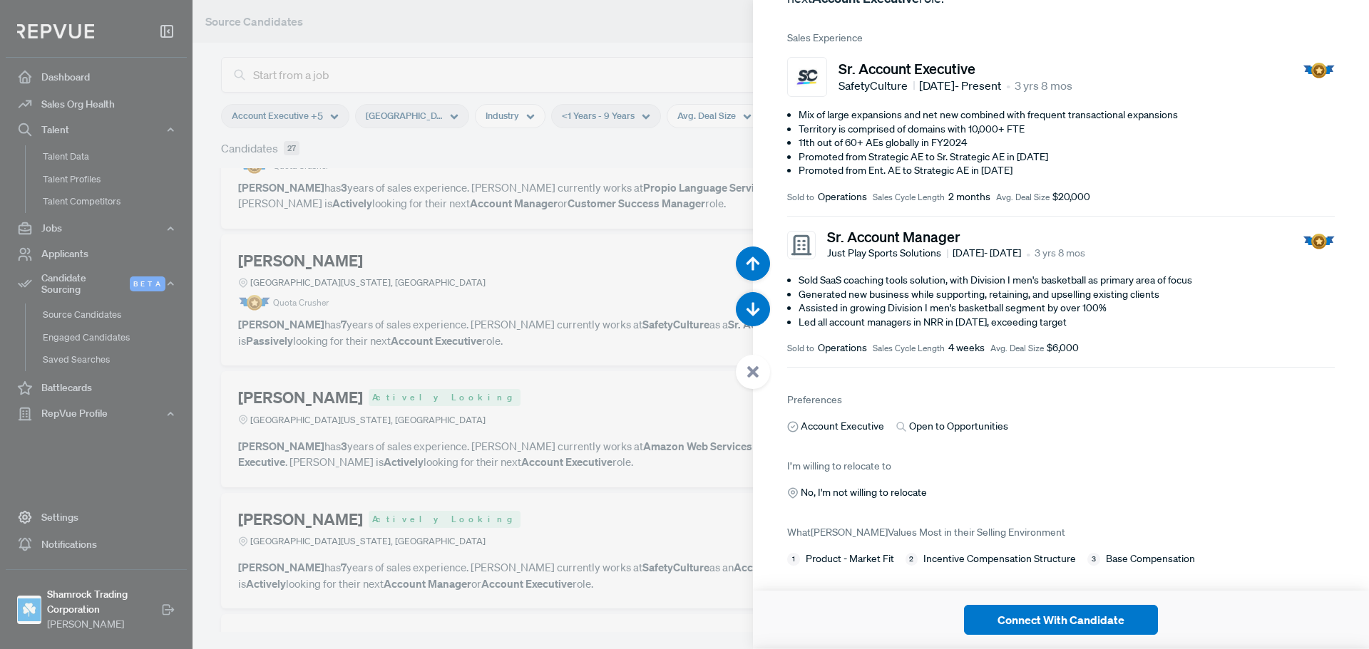
click at [1058, 457] on article "I’m willing to relocate to No, I'm not willing to relocate" at bounding box center [1061, 478] width 548 height 43
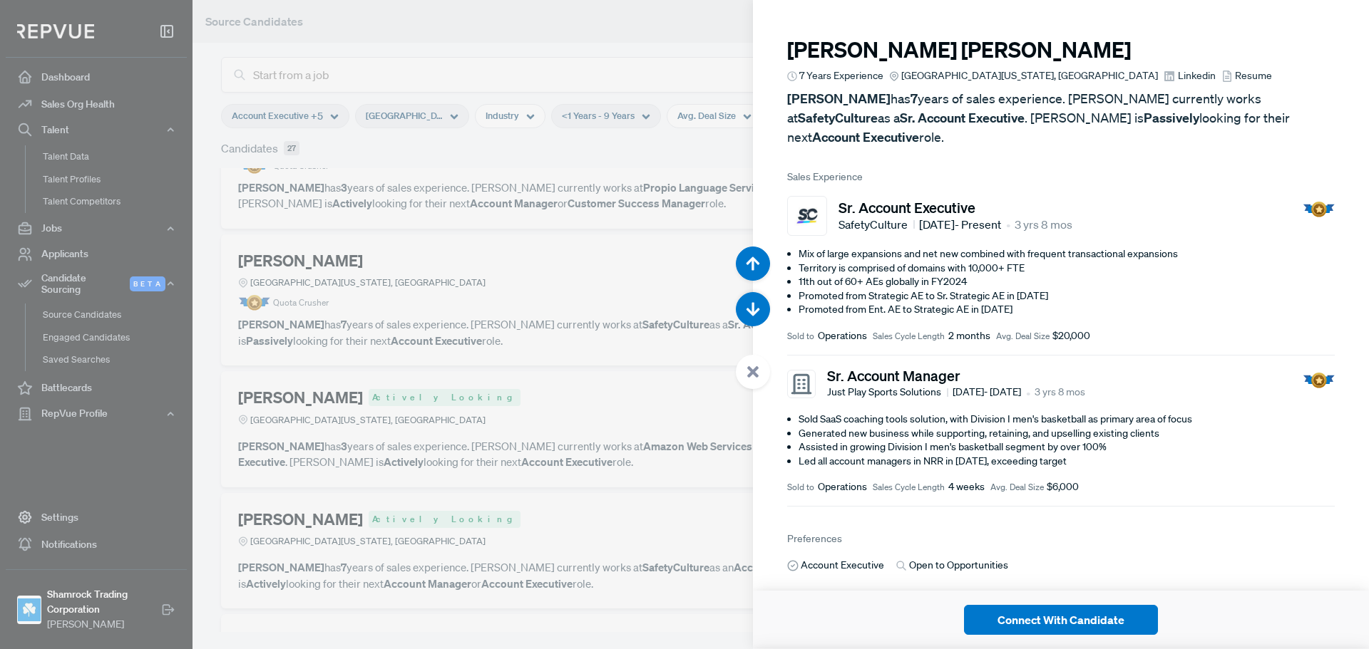
scroll to position [0, 0]
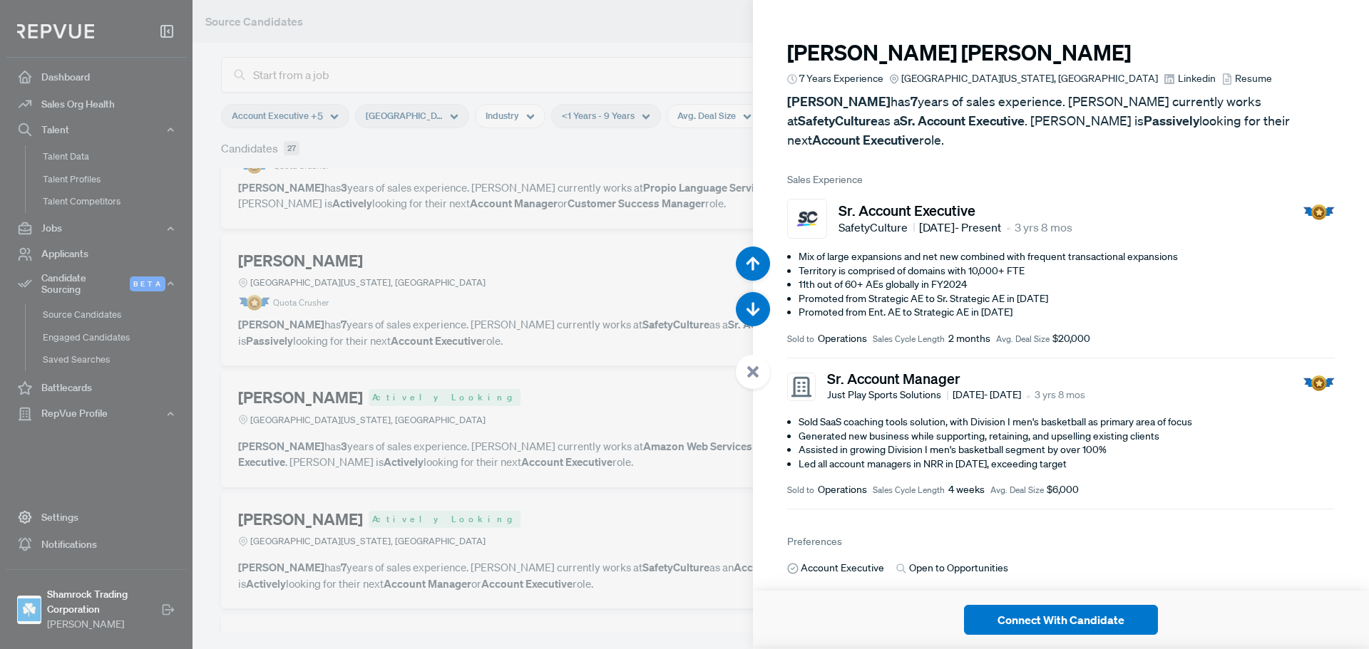
click at [618, 317] on div at bounding box center [684, 324] width 1369 height 649
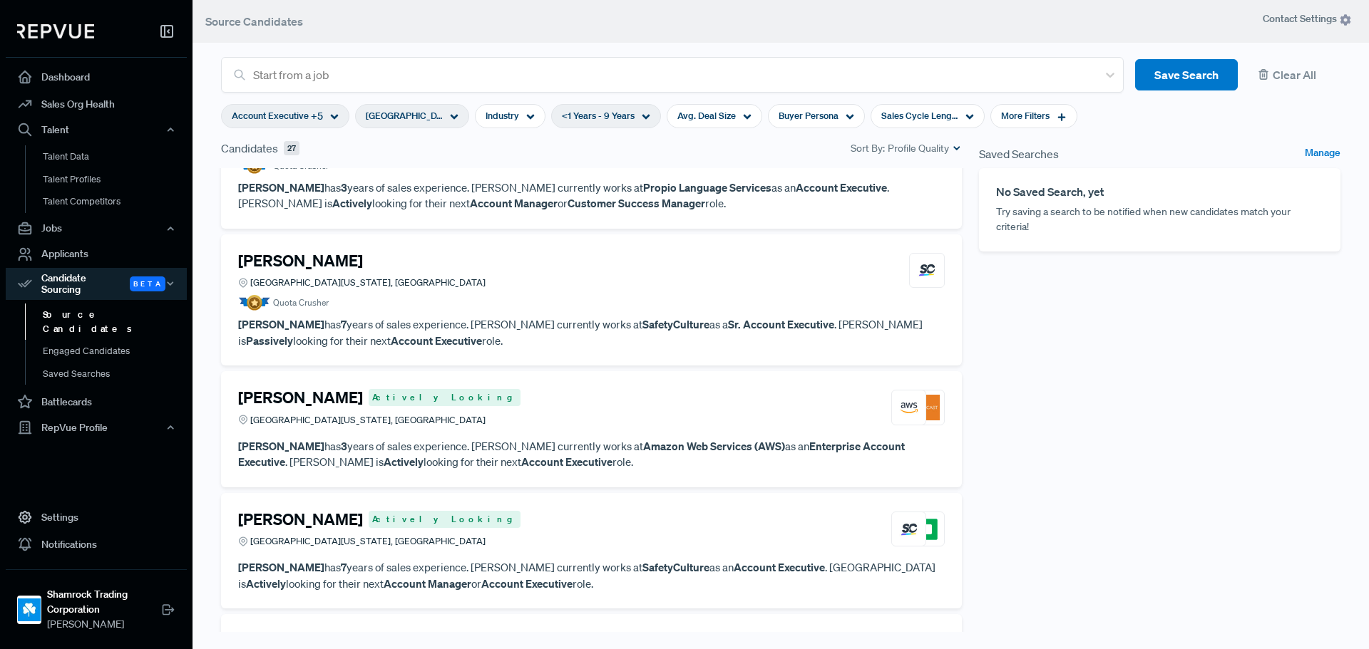
scroll to position [143, 0]
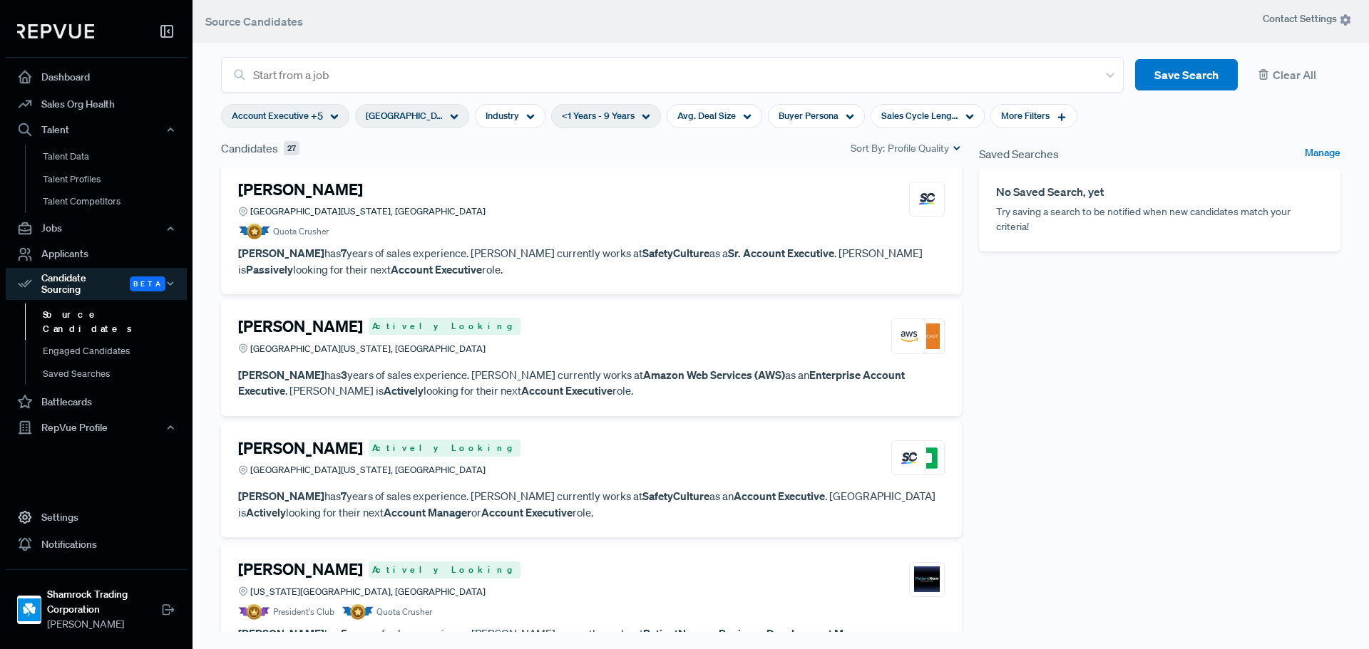
click at [597, 357] on article "[PERSON_NAME] Actively Looking [GEOGRAPHIC_DATA][US_STATE], [GEOGRAPHIC_DATA]" at bounding box center [591, 339] width 707 height 44
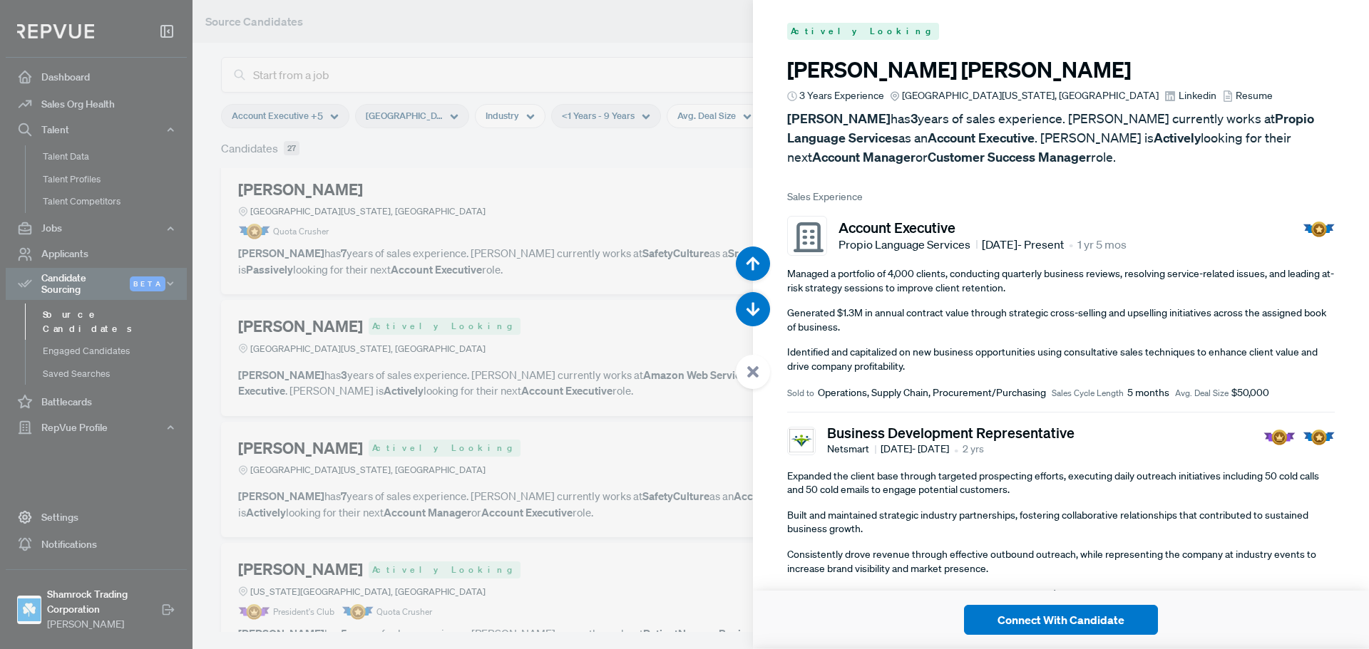
scroll to position [1299, 0]
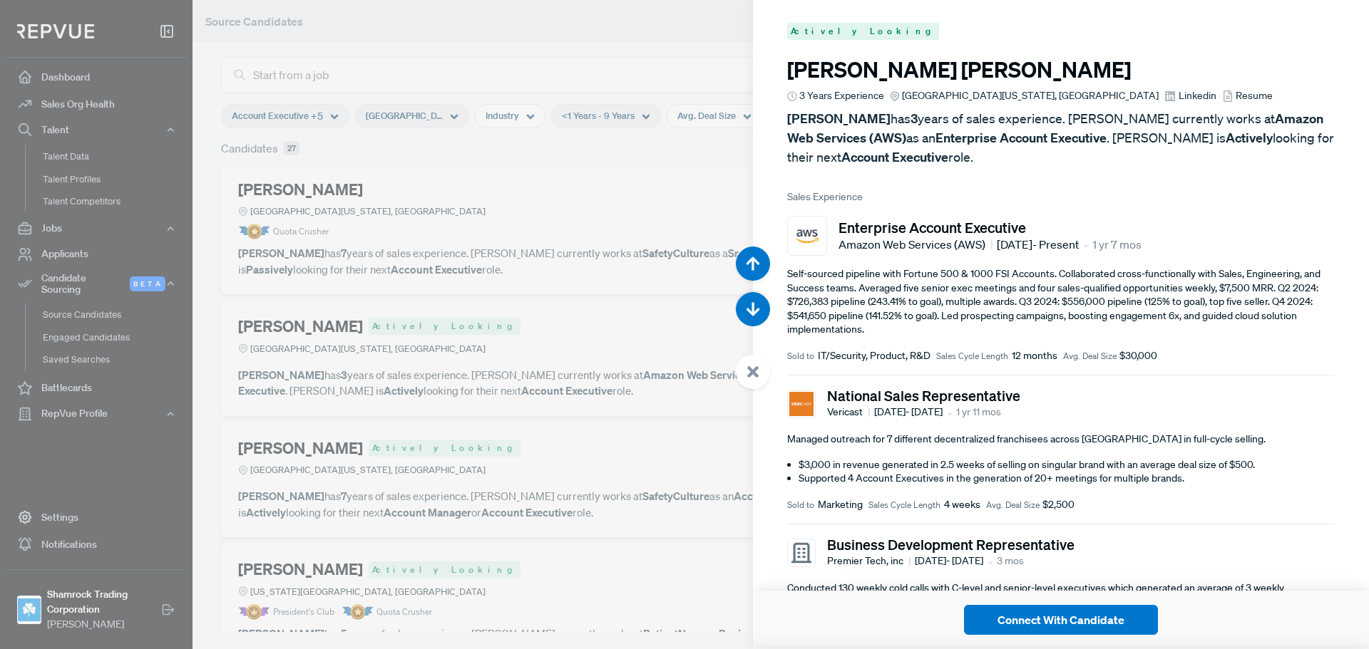
click at [1178, 93] on span "Linkedin" at bounding box center [1197, 95] width 38 height 15
